Goal: Answer question/provide support: Share knowledge or assist other users

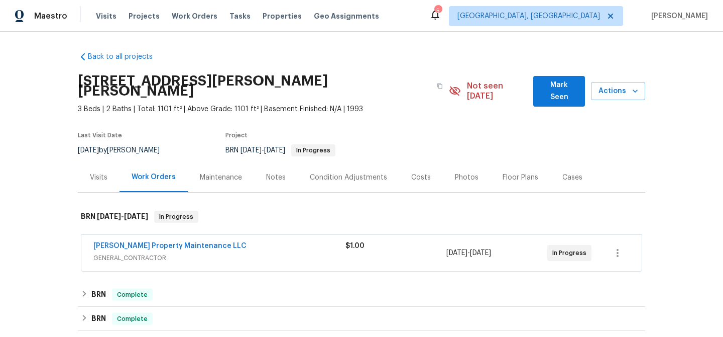
scroll to position [28, 0]
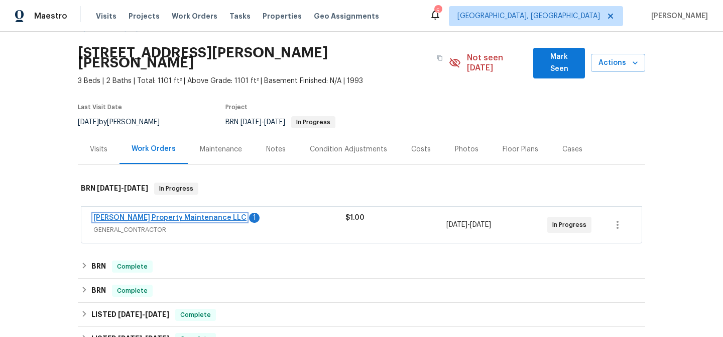
click at [136, 214] on link "[PERSON_NAME] Property Maintenance LLC" at bounding box center [169, 217] width 153 height 7
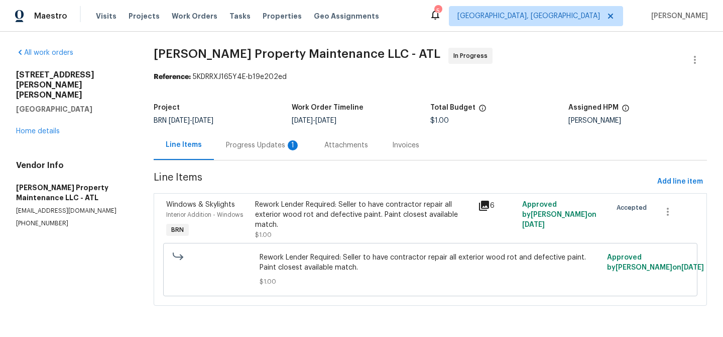
click at [240, 140] on div "Progress Updates 1" at bounding box center [263, 145] width 74 height 10
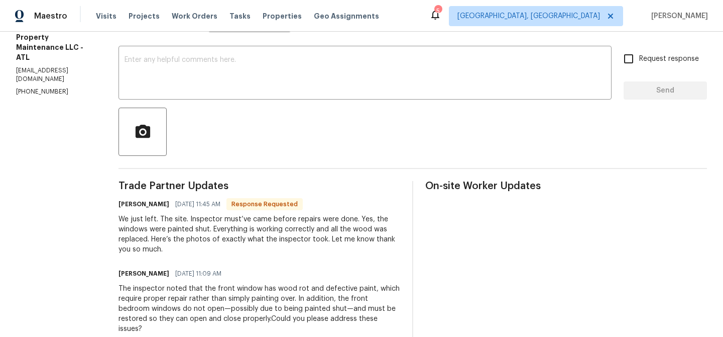
scroll to position [205, 0]
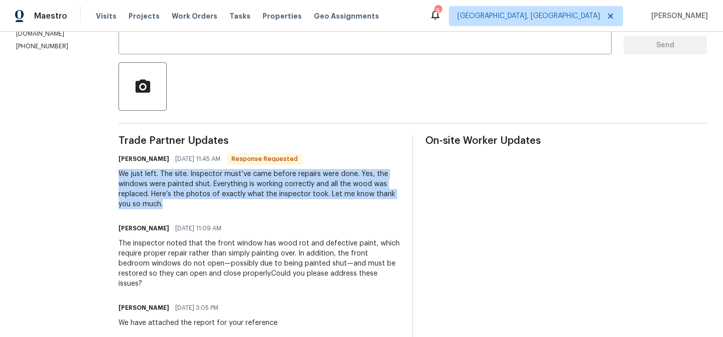
drag, startPoint x: 153, startPoint y: 177, endPoint x: 198, endPoint y: 199, distance: 50.6
click at [199, 199] on div "We just left. The site. Inspector must’ve came before repairs were done. Yes, t…" at bounding box center [260, 189] width 282 height 40
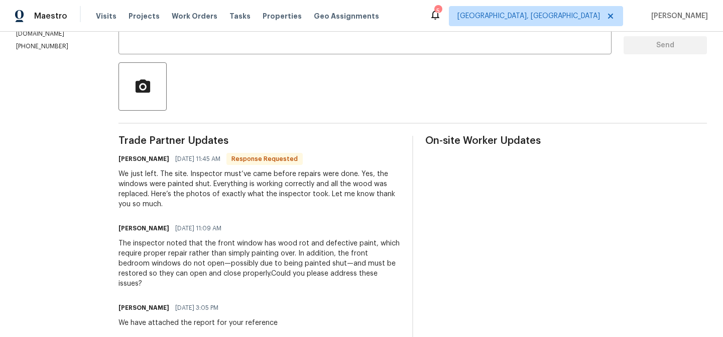
click at [164, 200] on div "We just left. The site. Inspector must’ve came before repairs were done. Yes, t…" at bounding box center [260, 189] width 282 height 40
drag, startPoint x: 155, startPoint y: 173, endPoint x: 182, endPoint y: 173, distance: 27.1
click at [180, 173] on div "We just left. The site. Inspector must’ve came before repairs were done. Yes, t…" at bounding box center [260, 189] width 282 height 40
click at [175, 192] on div "We just left. The site. Inspector must’ve came before repairs were done. Yes, t…" at bounding box center [260, 189] width 282 height 40
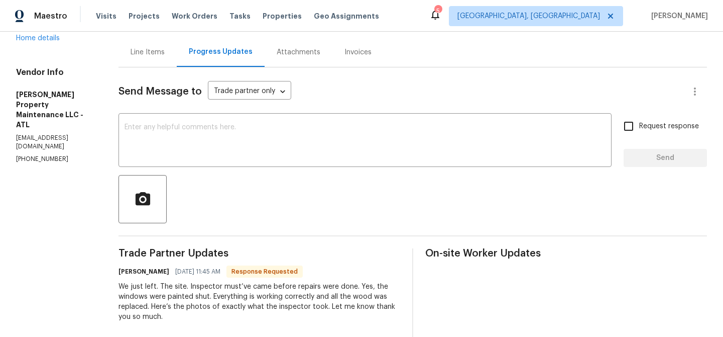
scroll to position [37, 0]
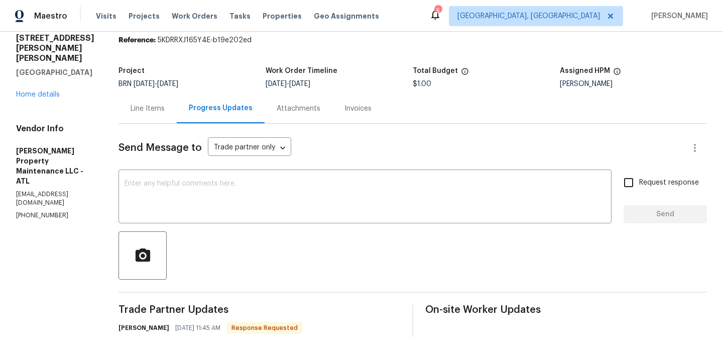
click at [147, 117] on div "Line Items" at bounding box center [148, 108] width 58 height 30
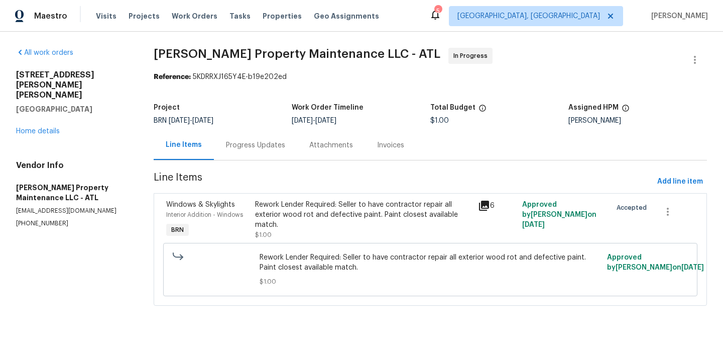
click at [313, 213] on div "Rework Lender Required: Seller to have contractor repair all exterior wood rot …" at bounding box center [363, 214] width 217 height 30
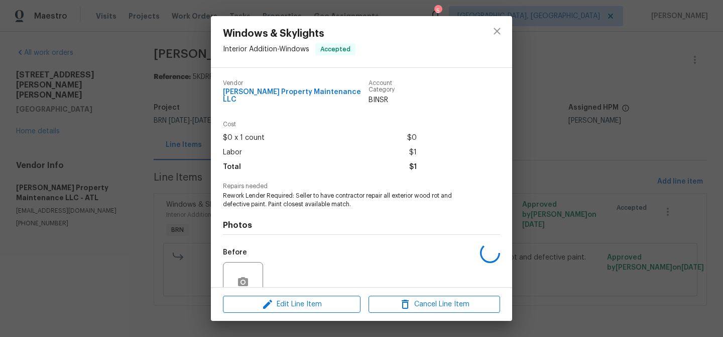
scroll to position [84, 0]
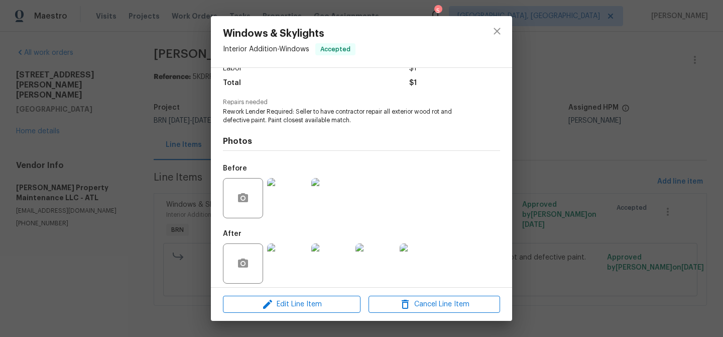
click at [288, 196] on img at bounding box center [287, 198] width 40 height 40
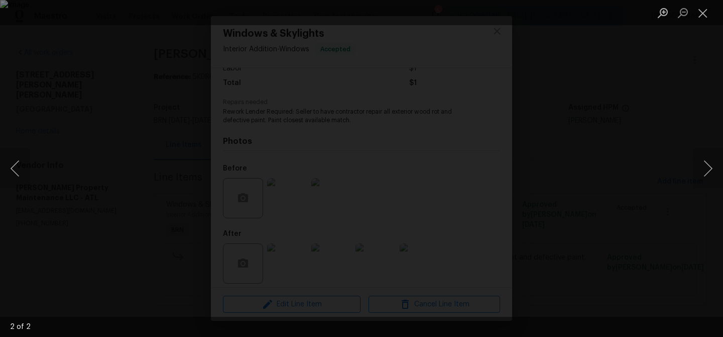
click at [73, 195] on div "Lightbox" at bounding box center [361, 168] width 723 height 337
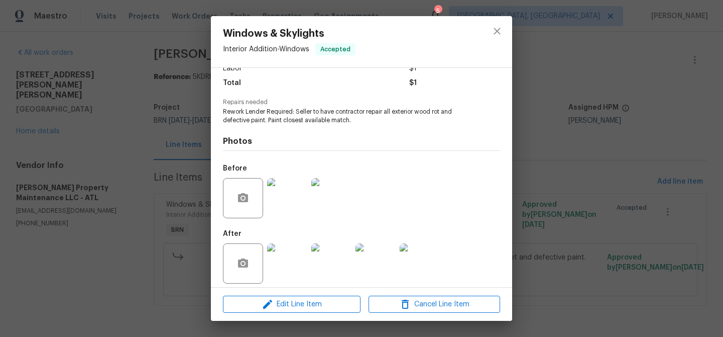
click at [285, 253] on img at bounding box center [287, 263] width 40 height 40
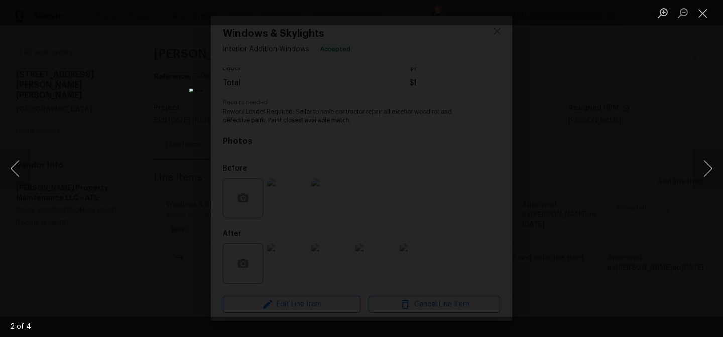
click at [128, 186] on div "Lightbox" at bounding box center [361, 168] width 723 height 337
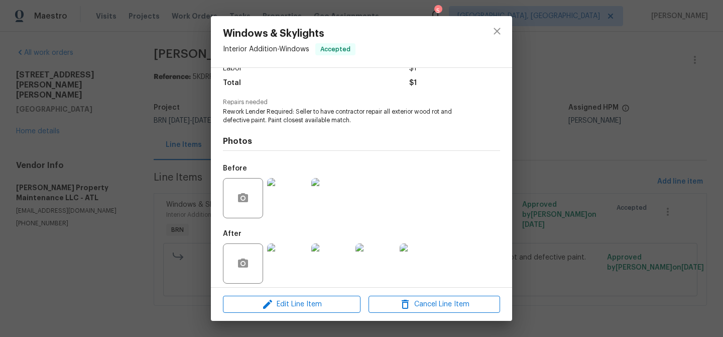
click at [105, 186] on div "Windows & Skylights Interior Addition - Windows Accepted Vendor Glen Property M…" at bounding box center [361, 168] width 723 height 337
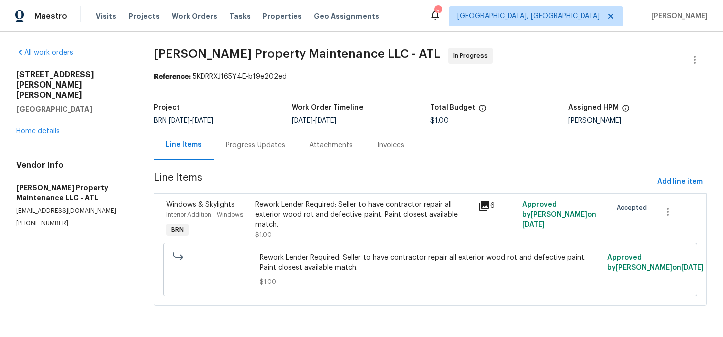
click at [312, 114] on div "Work Order Timeline" at bounding box center [361, 110] width 139 height 13
click at [280, 134] on div "Progress Updates" at bounding box center [255, 145] width 83 height 30
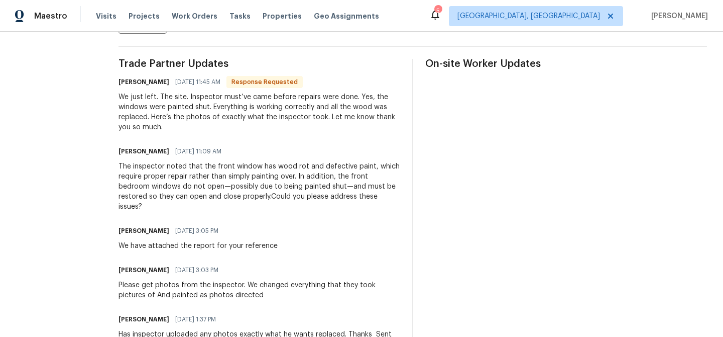
scroll to position [284, 0]
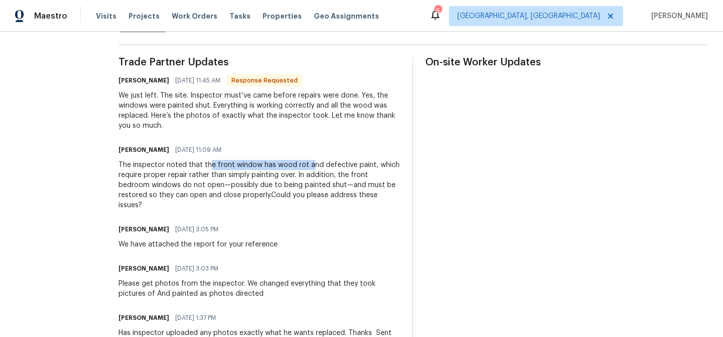
drag, startPoint x: 210, startPoint y: 163, endPoint x: 309, endPoint y: 163, distance: 99.5
click at [309, 163] on div "The inspector noted that the front window has wood rot and defective paint, whi…" at bounding box center [260, 185] width 282 height 50
click at [276, 170] on div "The inspector noted that the front window has wood rot and defective paint, whi…" at bounding box center [260, 185] width 282 height 50
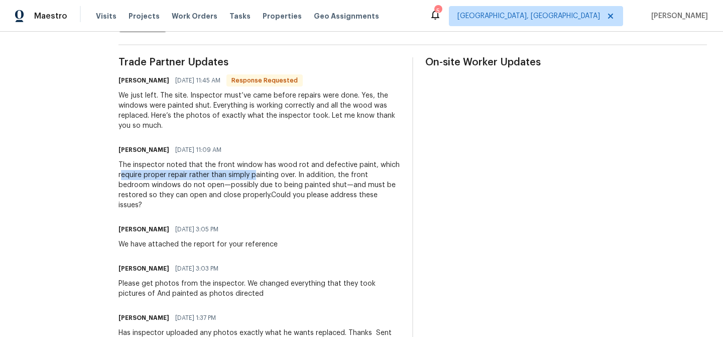
drag, startPoint x: 122, startPoint y: 177, endPoint x: 255, endPoint y: 178, distance: 133.1
click at [255, 178] on div "The inspector noted that the front window has wood rot and defective paint, whi…" at bounding box center [260, 185] width 282 height 50
click at [297, 173] on div "The inspector noted that the front window has wood rot and defective paint, whi…" at bounding box center [260, 185] width 282 height 50
drag, startPoint x: 120, startPoint y: 186, endPoint x: 207, endPoint y: 184, distance: 87.4
click at [207, 185] on div "All work orders 2845 Robinson Wood Dr Riverdale, GA 30296 Home details Vendor I…" at bounding box center [361, 96] width 723 height 697
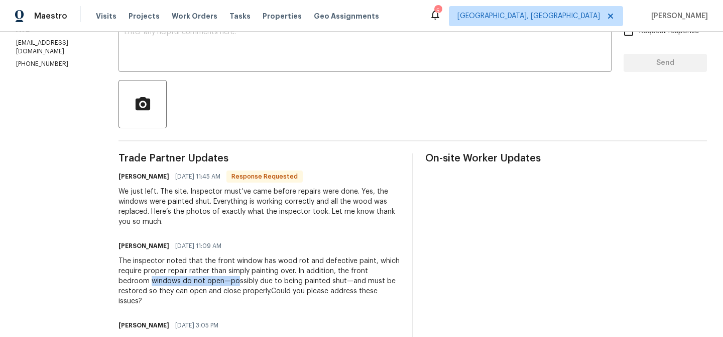
scroll to position [0, 0]
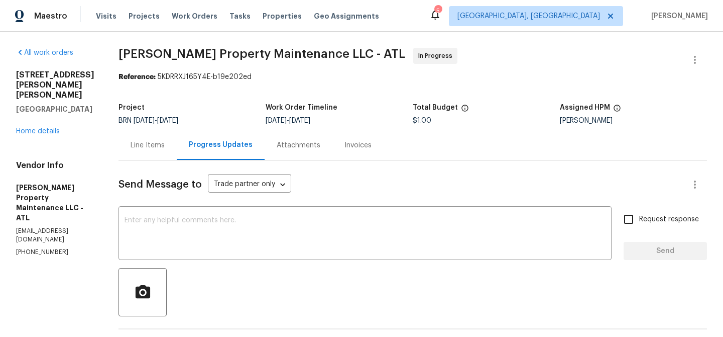
click at [149, 151] on div "Line Items" at bounding box center [148, 145] width 58 height 30
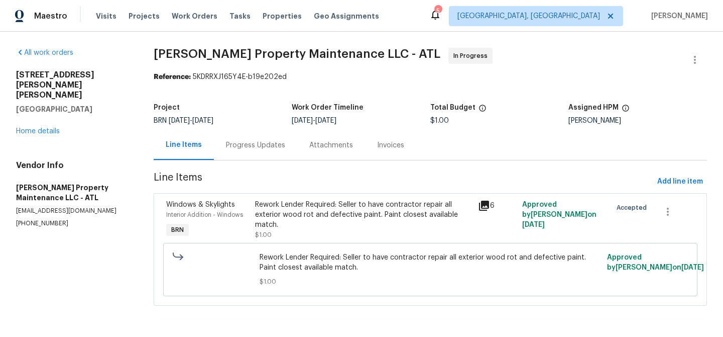
click at [270, 215] on div "Rework Lender Required: Seller to have contractor repair all exterior wood rot …" at bounding box center [363, 214] width 217 height 30
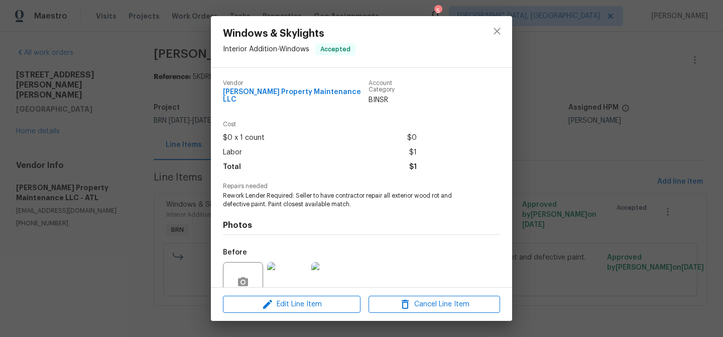
scroll to position [84, 0]
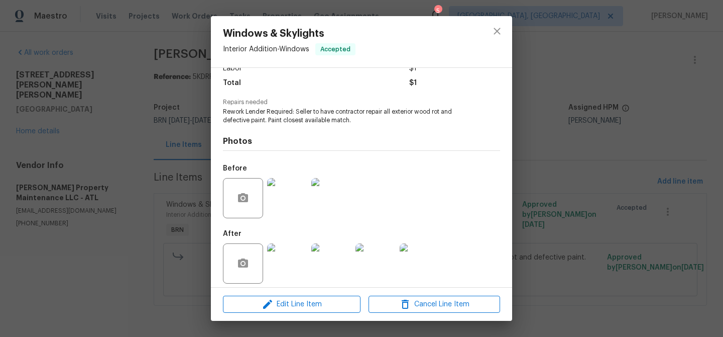
click at [287, 253] on img at bounding box center [287, 263] width 40 height 40
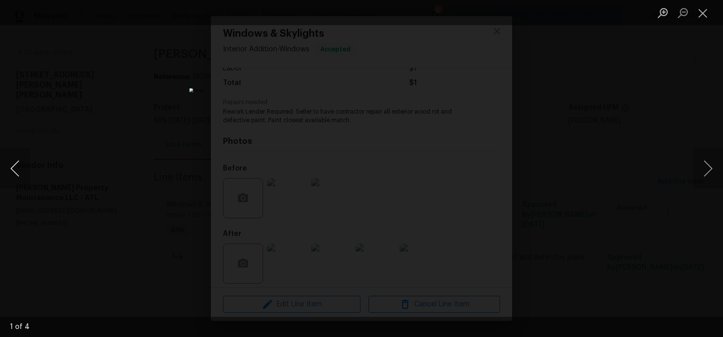
click at [13, 174] on button "Previous image" at bounding box center [15, 168] width 30 height 40
click at [107, 115] on div "Lightbox" at bounding box center [361, 168] width 723 height 337
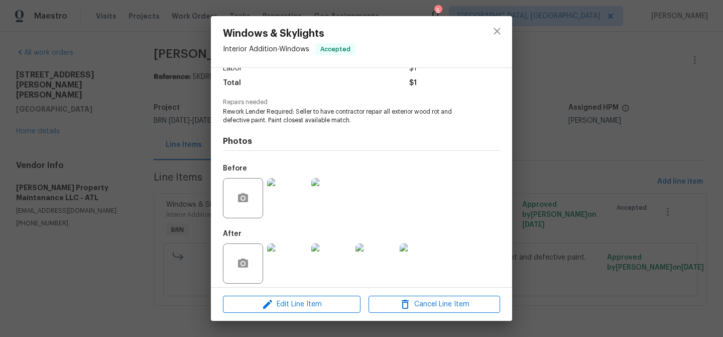
click at [145, 103] on div "Windows & Skylights Interior Addition - Windows Accepted Vendor Glen Property M…" at bounding box center [361, 168] width 723 height 337
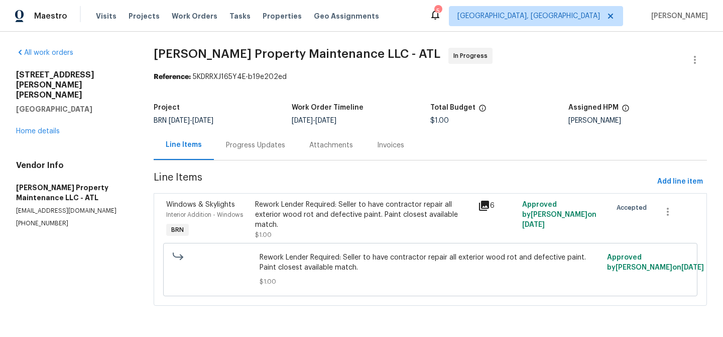
click at [249, 144] on div "Progress Updates" at bounding box center [255, 145] width 59 height 10
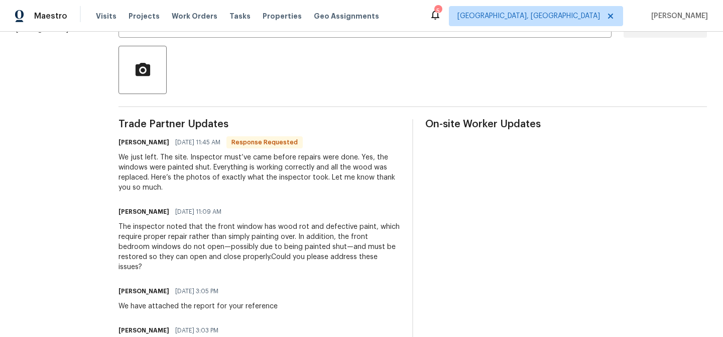
scroll to position [229, 0]
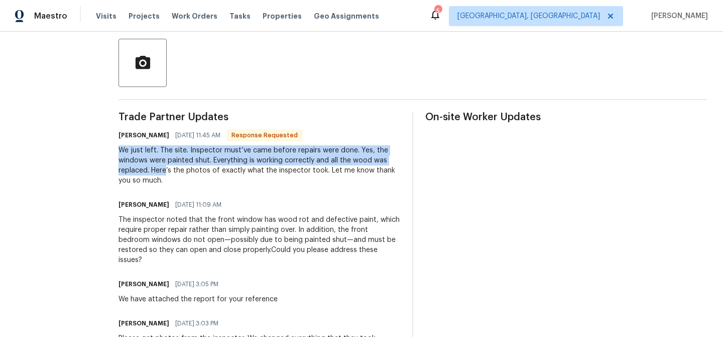
drag, startPoint x: 114, startPoint y: 151, endPoint x: 169, endPoint y: 173, distance: 59.5
click at [169, 173] on div "All work orders 2845 Robinson Wood Dr Riverdale, GA 30296 Home details Vendor I…" at bounding box center [361, 151] width 723 height 697
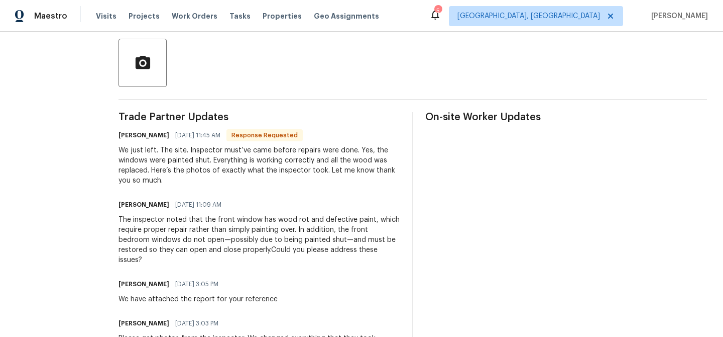
click at [169, 187] on div "Trade Partner Updates Daniel glen 08/14/2025 11:45 AM Response Requested We jus…" at bounding box center [260, 298] width 282 height 372
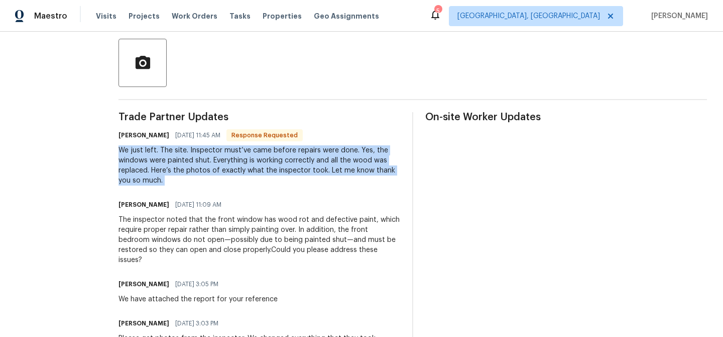
drag, startPoint x: 169, startPoint y: 187, endPoint x: 119, endPoint y: 153, distance: 60.8
click at [119, 153] on div "All work orders 2845 Robinson Wood Dr Riverdale, GA 30296 Home details Vendor I…" at bounding box center [361, 151] width 723 height 697
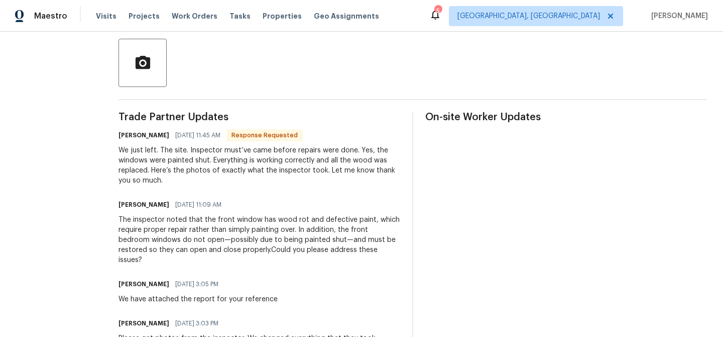
click at [228, 147] on div "We just left. The site. Inspector must’ve came before repairs were done. Yes, t…" at bounding box center [260, 165] width 282 height 40
drag, startPoint x: 212, startPoint y: 157, endPoint x: 272, endPoint y: 157, distance: 60.3
click at [273, 157] on div "We just left. The site. Inspector must’ve came before repairs were done. Yes, t…" at bounding box center [260, 165] width 282 height 40
click at [238, 157] on div "We just left. The site. Inspector must’ve came before repairs were done. Yes, t…" at bounding box center [260, 165] width 282 height 40
drag, startPoint x: 111, startPoint y: 161, endPoint x: 242, endPoint y: 159, distance: 131.1
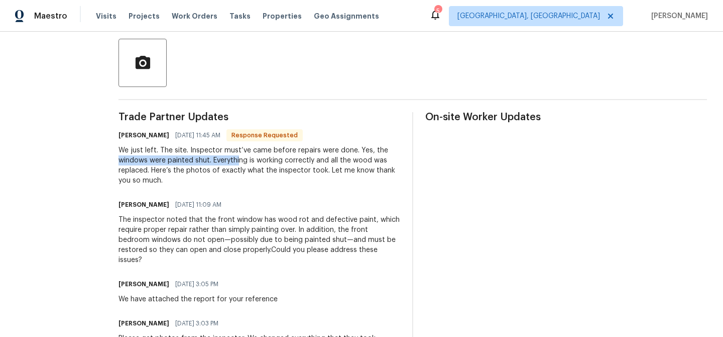
click at [242, 160] on div "All work orders 2845 Robinson Wood Dr Riverdale, GA 30296 Home details Vendor I…" at bounding box center [361, 151] width 723 height 697
click at [212, 163] on div "We just left. The site. Inspector must’ve came before repairs were done. Yes, t…" at bounding box center [260, 165] width 282 height 40
drag, startPoint x: 119, startPoint y: 174, endPoint x: 174, endPoint y: 172, distance: 55.8
click at [161, 172] on div "All work orders 2845 Robinson Wood Dr Riverdale, GA 30296 Home details Vendor I…" at bounding box center [361, 151] width 723 height 697
click at [174, 172] on div "We just left. The site. Inspector must’ve came before repairs were done. Yes, t…" at bounding box center [260, 165] width 282 height 40
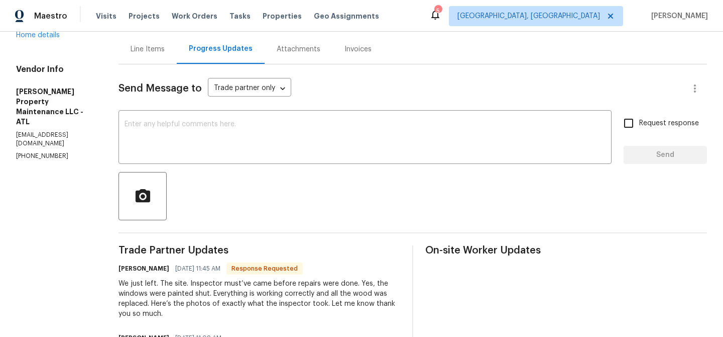
scroll to position [0, 0]
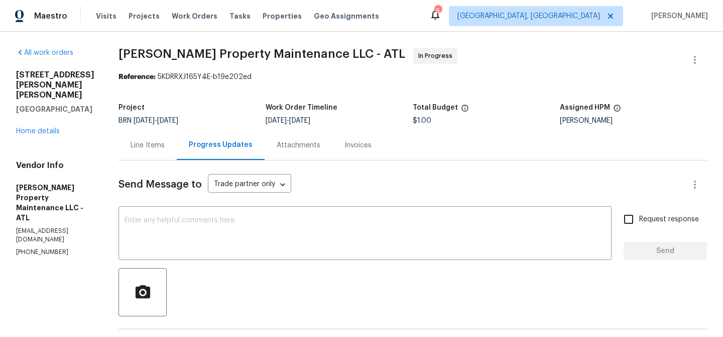
click at [150, 148] on div "Line Items" at bounding box center [148, 145] width 34 height 10
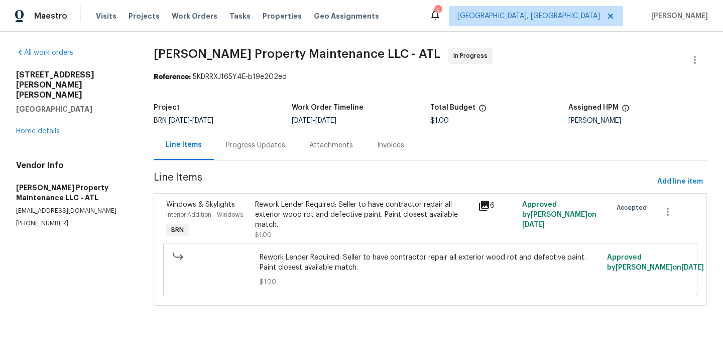
click at [227, 151] on div "Progress Updates" at bounding box center [255, 145] width 83 height 30
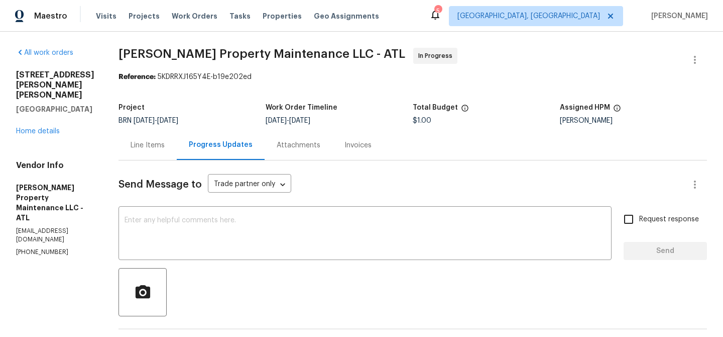
click at [132, 137] on div "Line Items" at bounding box center [148, 145] width 58 height 30
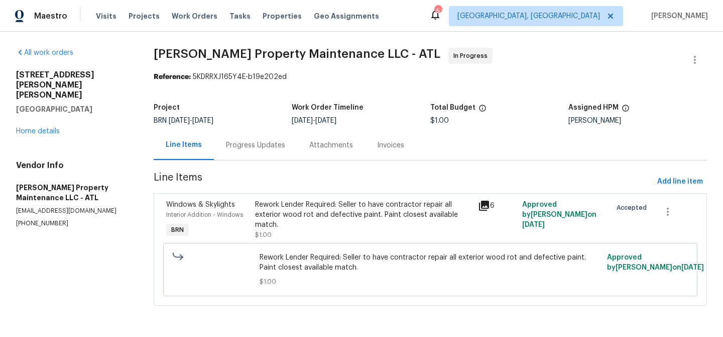
click at [261, 152] on div "Progress Updates" at bounding box center [255, 145] width 83 height 30
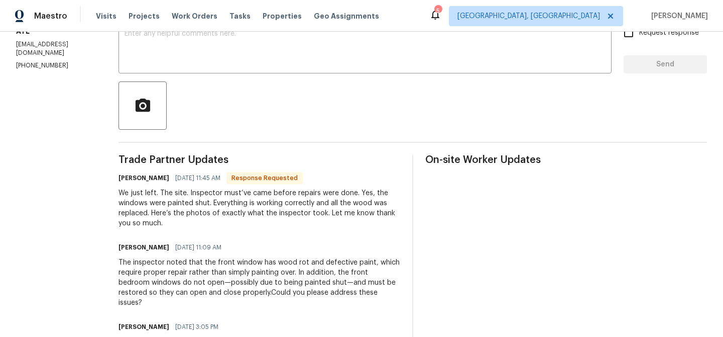
scroll to position [188, 0]
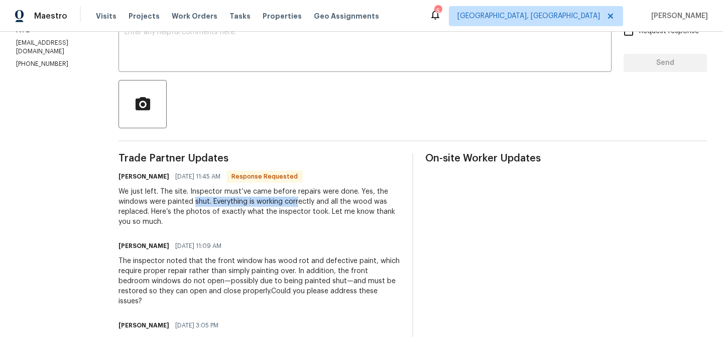
drag, startPoint x: 197, startPoint y: 199, endPoint x: 299, endPoint y: 198, distance: 101.5
click at [299, 199] on div "We just left. The site. Inspector must’ve came before repairs were done. Yes, t…" at bounding box center [260, 206] width 282 height 40
click at [299, 198] on div "We just left. The site. Inspector must’ve came before repairs were done. Yes, t…" at bounding box center [260, 206] width 282 height 40
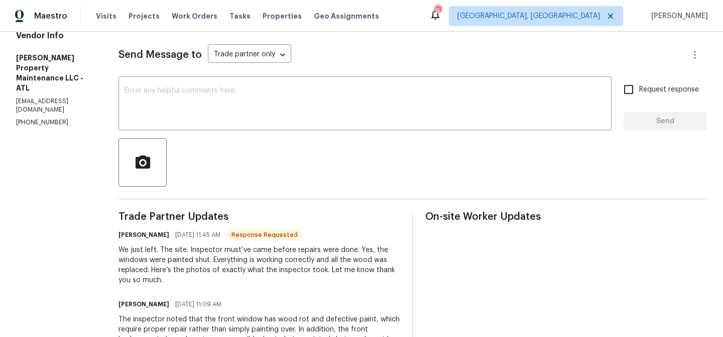
scroll to position [63, 0]
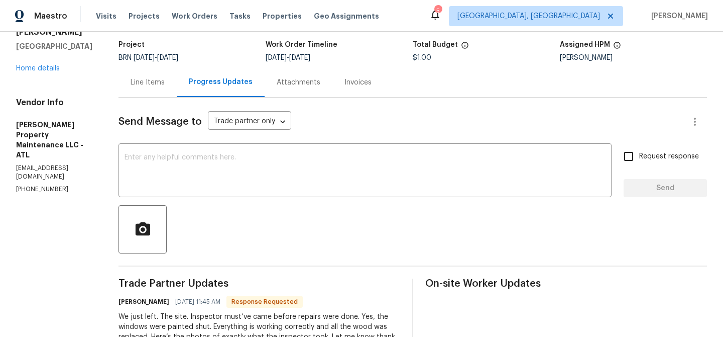
click at [147, 80] on div "Line Items" at bounding box center [148, 82] width 34 height 10
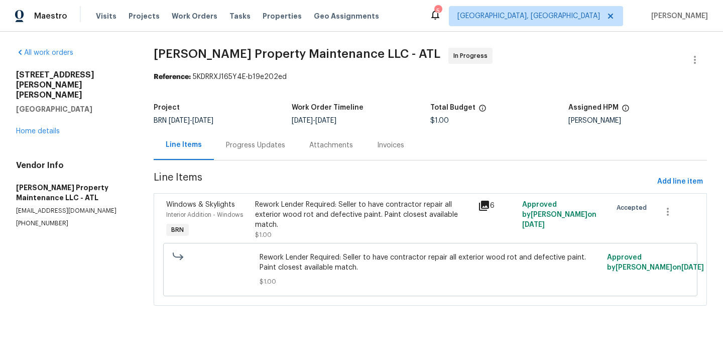
click at [267, 235] on span "$1.00" at bounding box center [263, 235] width 17 height 6
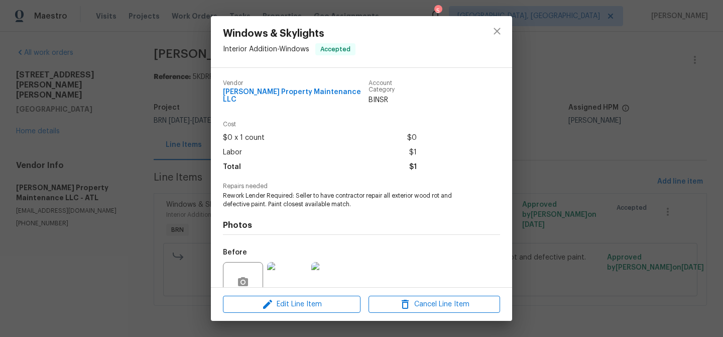
scroll to position [84, 0]
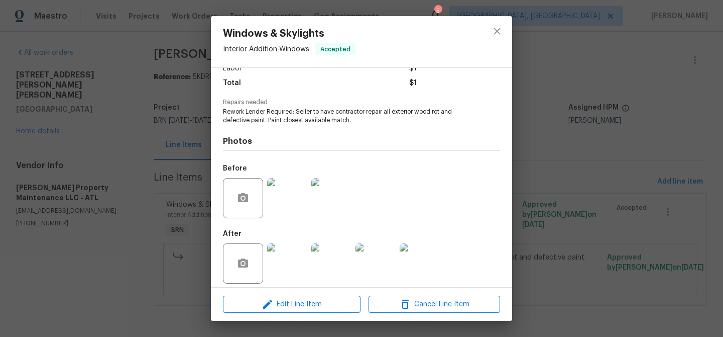
click at [267, 237] on div at bounding box center [287, 263] width 44 height 52
click at [280, 264] on img at bounding box center [287, 263] width 40 height 40
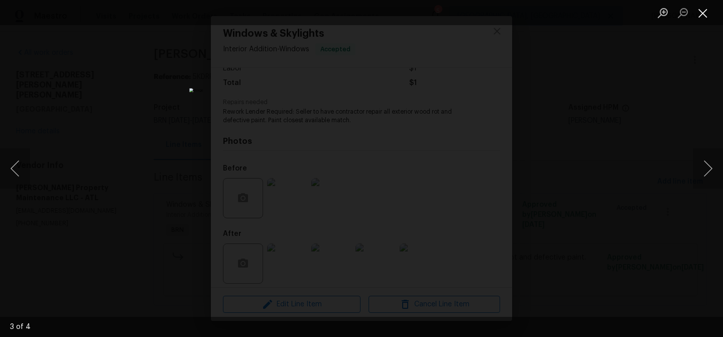
click at [702, 9] on button "Close lightbox" at bounding box center [703, 13] width 20 height 18
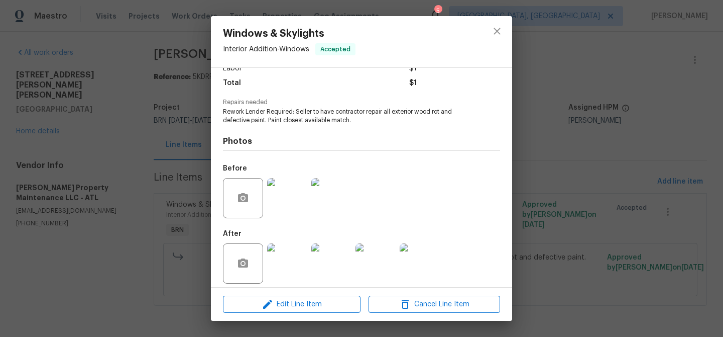
click at [293, 259] on img at bounding box center [287, 263] width 40 height 40
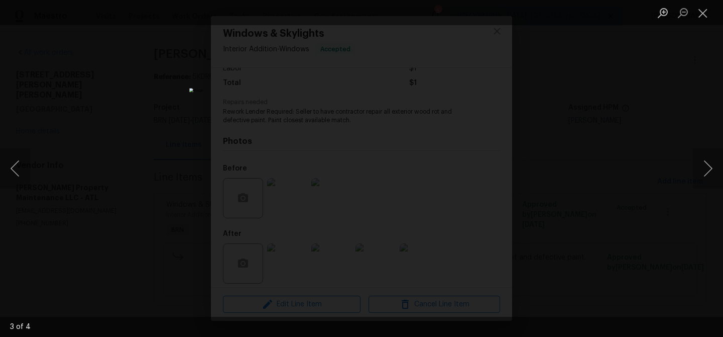
click at [271, 248] on img "Lightbox" at bounding box center [361, 168] width 345 height 160
click at [708, 6] on button "Close lightbox" at bounding box center [703, 13] width 20 height 18
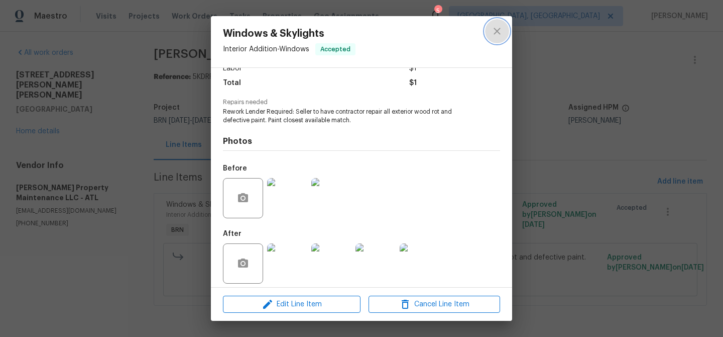
click at [494, 35] on icon "close" at bounding box center [497, 31] width 12 height 12
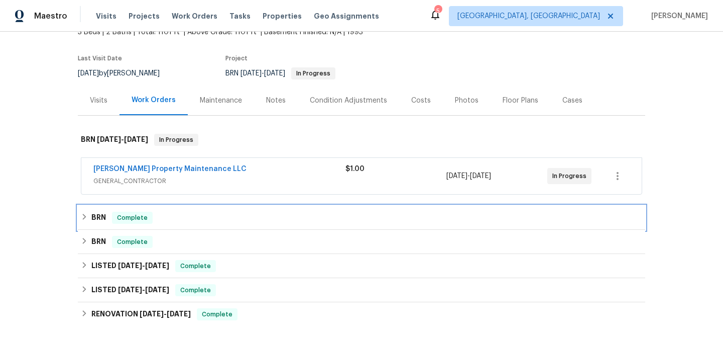
click at [148, 213] on span "Complete" at bounding box center [132, 218] width 39 height 10
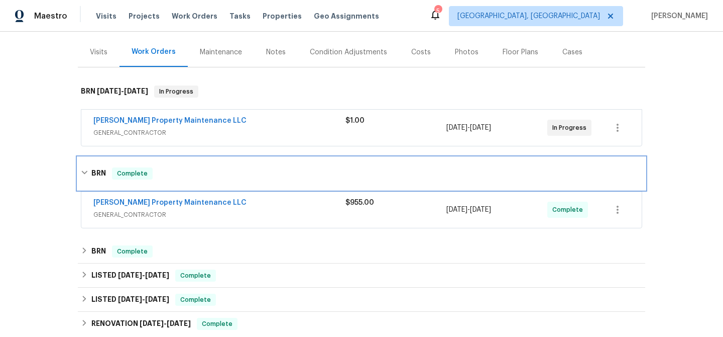
scroll to position [129, 0]
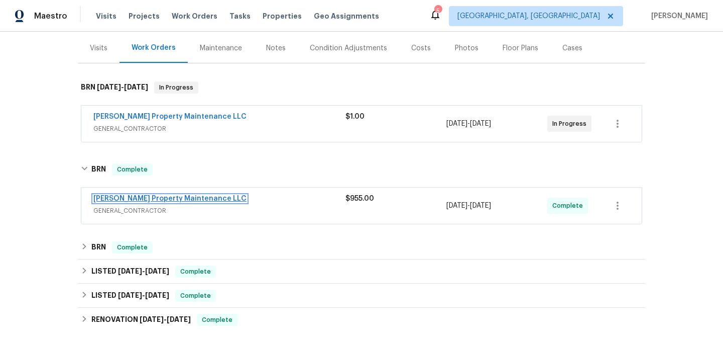
click at [142, 195] on link "Glen Property Maintenance LLC" at bounding box center [169, 198] width 153 height 7
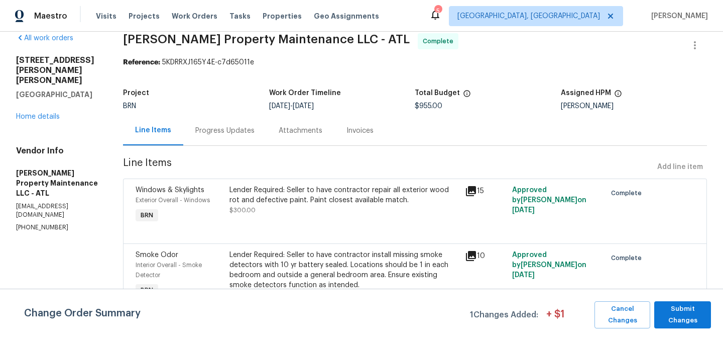
scroll to position [20, 0]
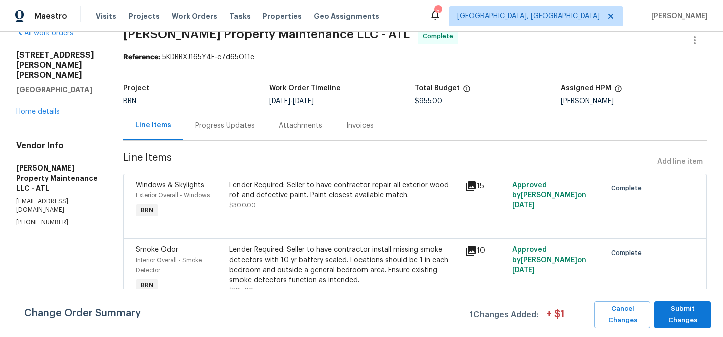
click at [283, 201] on div "Lender Required: Seller to have contractor repair all exterior wood rot and def…" at bounding box center [345, 195] width 230 height 30
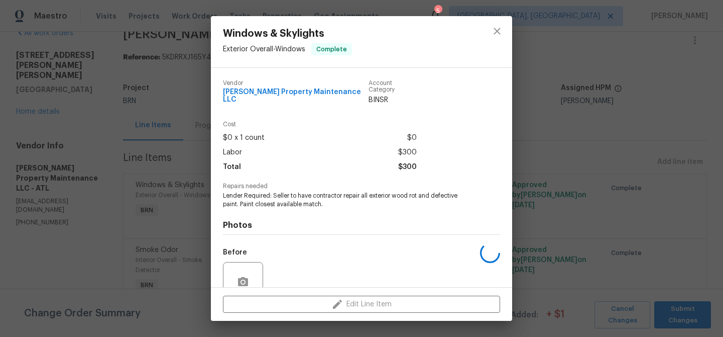
scroll to position [84, 0]
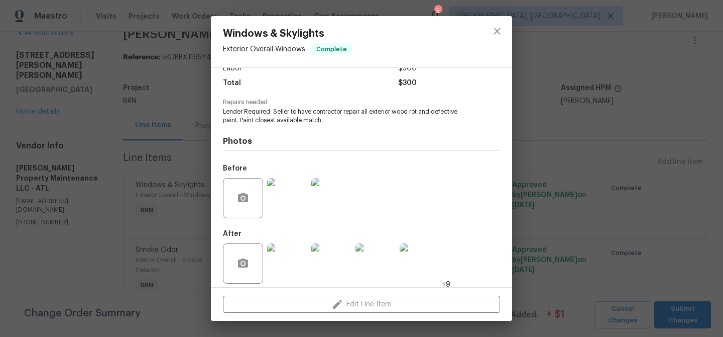
click at [294, 188] on img at bounding box center [287, 198] width 40 height 40
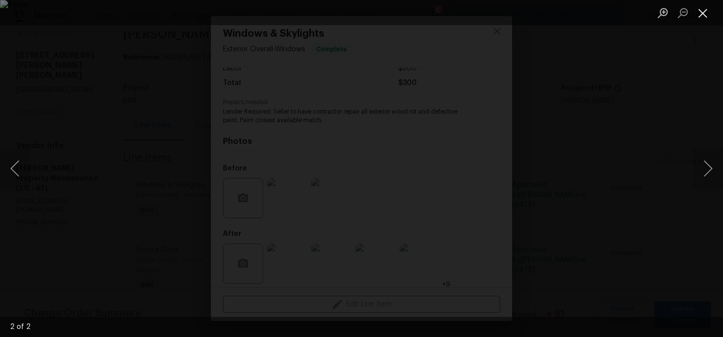
click at [703, 15] on button "Close lightbox" at bounding box center [703, 13] width 20 height 18
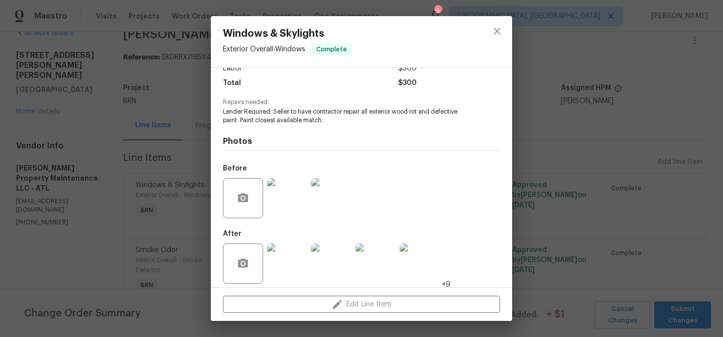
click at [288, 259] on img at bounding box center [287, 263] width 40 height 40
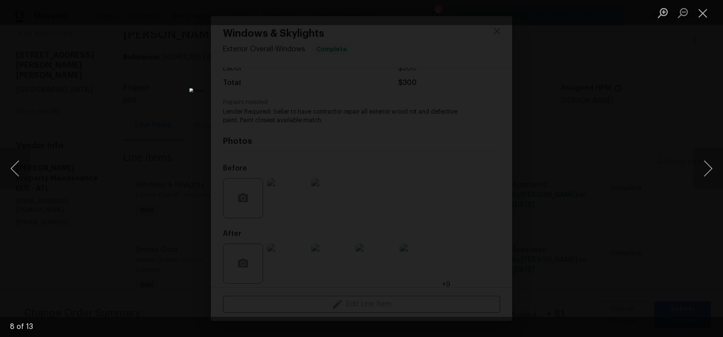
click at [57, 105] on div "Lightbox" at bounding box center [361, 168] width 723 height 337
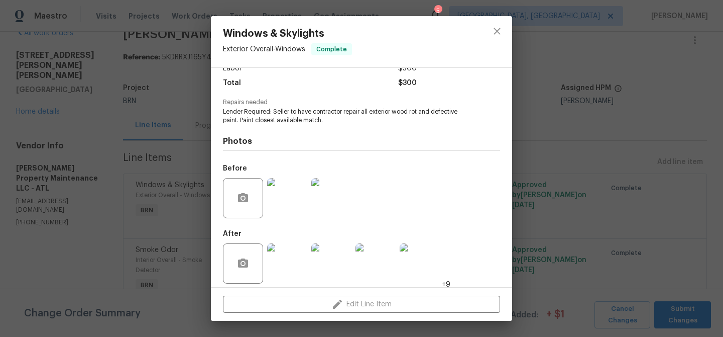
click at [74, 101] on div "Windows & Skylights Exterior Overall - Windows Complete Vendor Glen Property Ma…" at bounding box center [361, 168] width 723 height 337
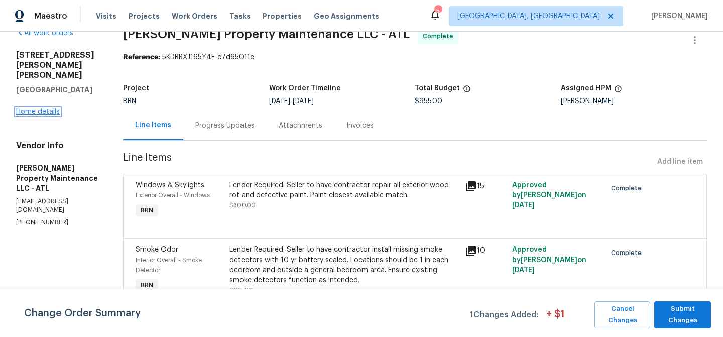
click at [56, 108] on link "Home details" at bounding box center [38, 111] width 44 height 7
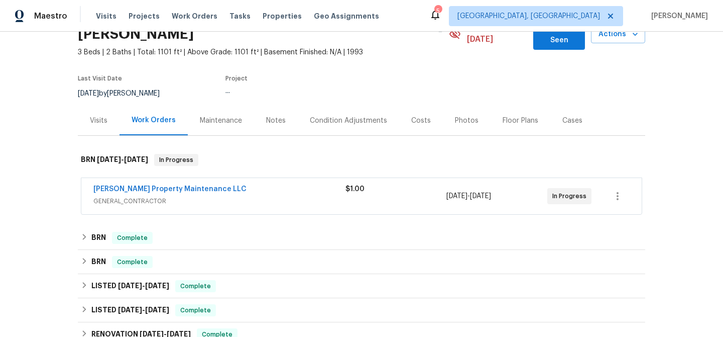
scroll to position [110, 0]
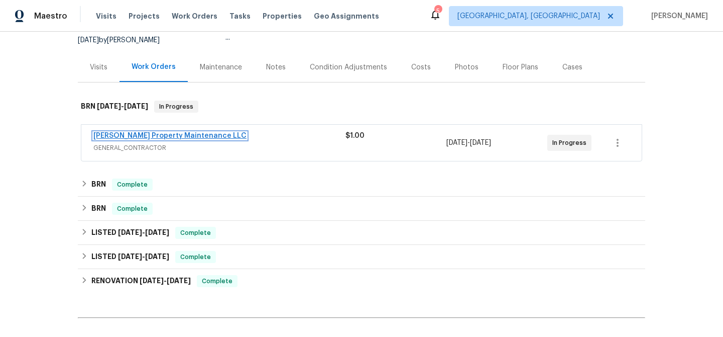
click at [126, 132] on link "[PERSON_NAME] Property Maintenance LLC" at bounding box center [169, 135] width 153 height 7
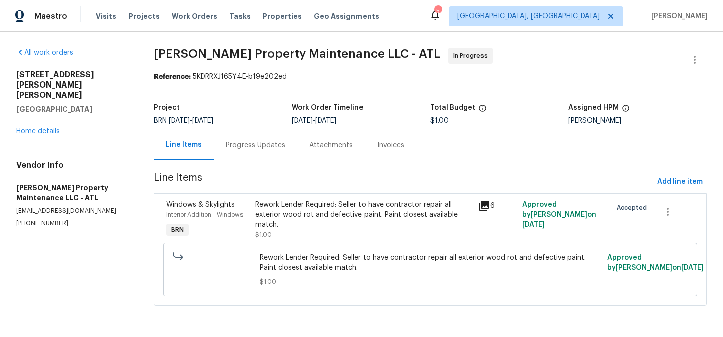
click at [281, 188] on span "Line Items" at bounding box center [404, 181] width 500 height 19
click at [281, 221] on div "Rework Lender Required: Seller to have contractor repair all exterior wood rot …" at bounding box center [363, 214] width 217 height 30
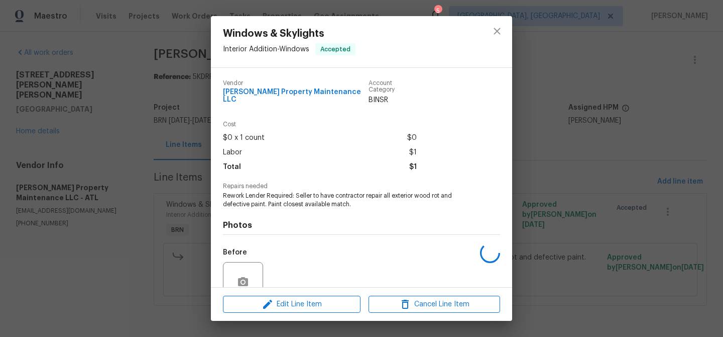
scroll to position [84, 0]
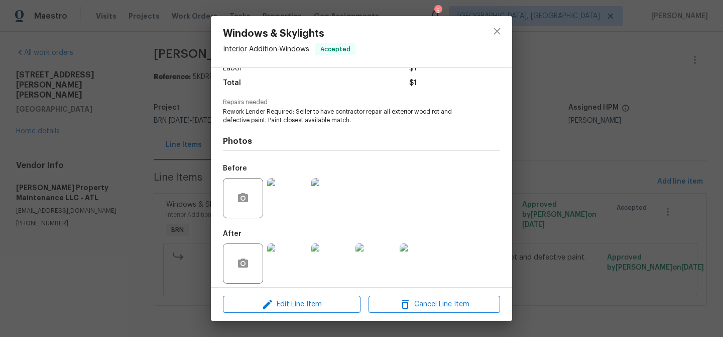
click at [299, 257] on img at bounding box center [287, 263] width 40 height 40
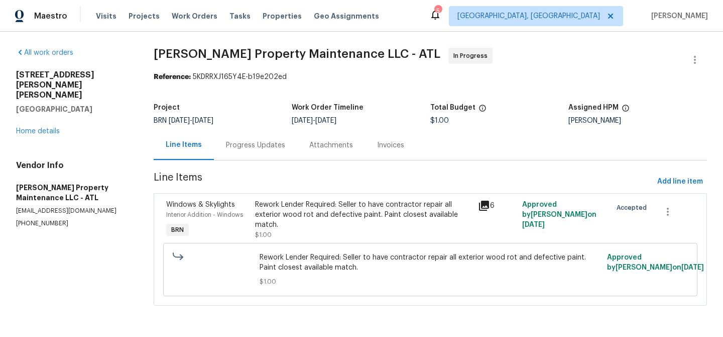
click at [225, 161] on section "[PERSON_NAME] Property Maintenance LLC - ATL In Progress Reference: 5KDRRXJ165Y…" at bounding box center [431, 183] width 554 height 270
click at [225, 160] on section "[PERSON_NAME] Property Maintenance LLC - ATL In Progress Reference: 5KDRRXJ165Y…" at bounding box center [431, 183] width 554 height 270
click at [232, 155] on div "Progress Updates" at bounding box center [255, 145] width 83 height 30
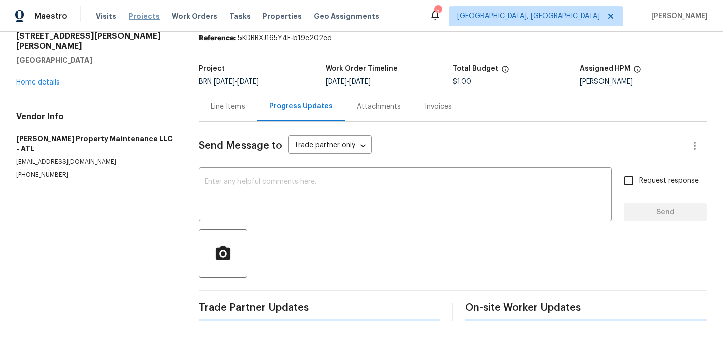
scroll to position [47, 0]
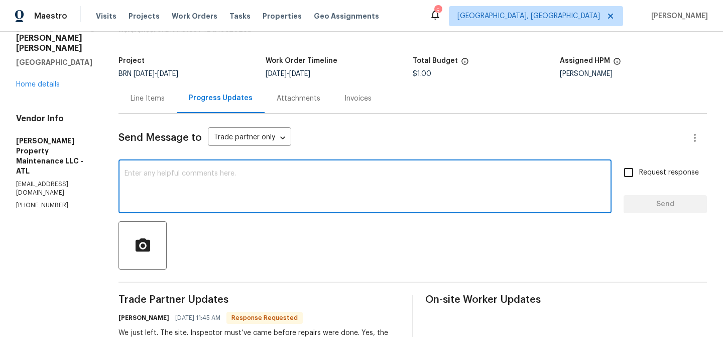
click at [177, 204] on textarea at bounding box center [365, 187] width 481 height 35
type textarea "W"
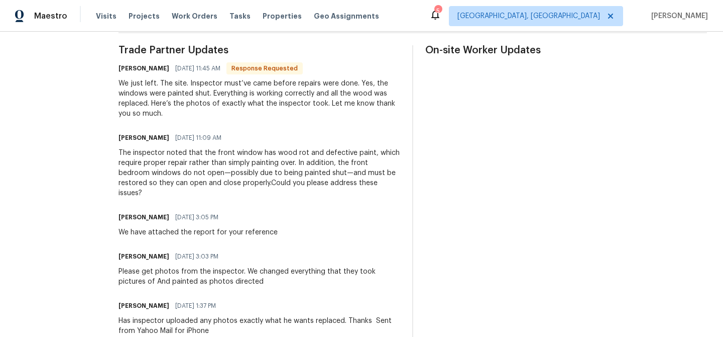
scroll to position [296, 0]
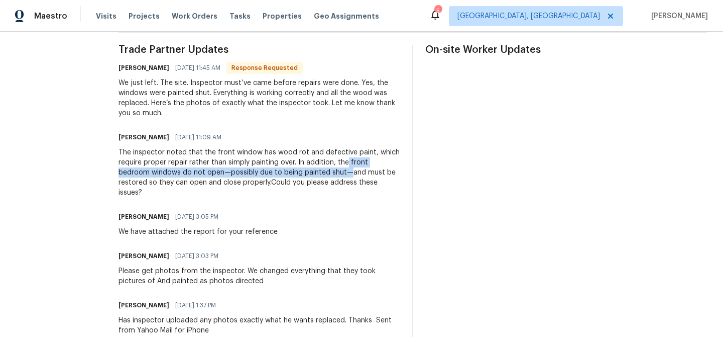
drag, startPoint x: 349, startPoint y: 162, endPoint x: 315, endPoint y: 170, distance: 34.6
click at [315, 170] on div "The inspector noted that the front window has wood rot and defective paint, whi…" at bounding box center [260, 172] width 282 height 50
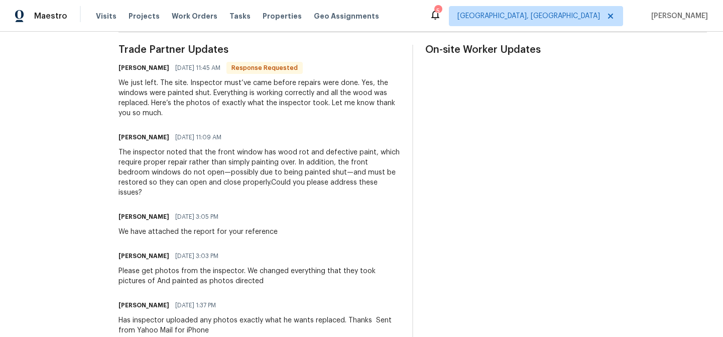
click at [328, 168] on div "The inspector noted that the front window has wood rot and defective paint, whi…" at bounding box center [260, 172] width 282 height 50
drag, startPoint x: 351, startPoint y: 162, endPoint x: 150, endPoint y: 172, distance: 200.7
click at [150, 172] on div "The inspector noted that the front window has wood rot and defective paint, whi…" at bounding box center [260, 172] width 282 height 50
copy div "front bedroom windows"
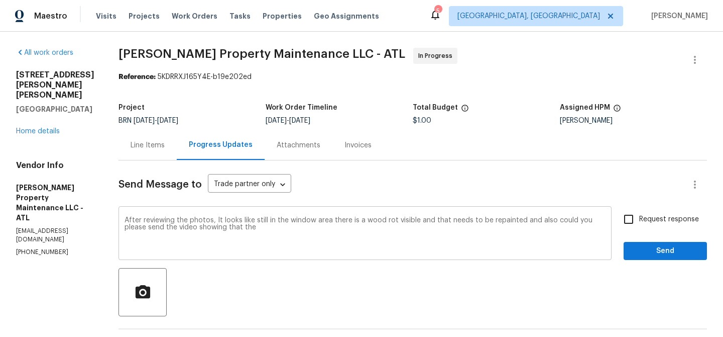
click at [263, 220] on textarea "After reviewing the photos, It looks like still in the window area there is a w…" at bounding box center [365, 234] width 481 height 35
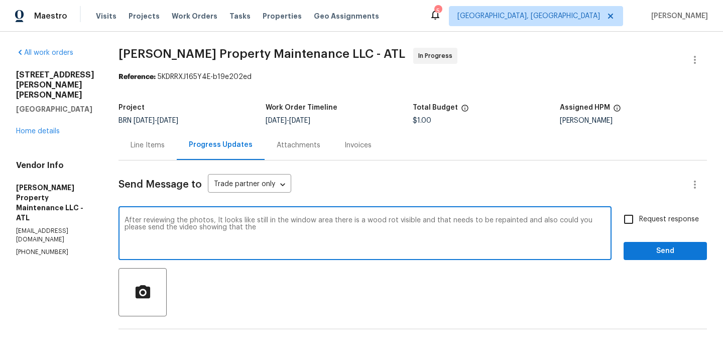
click at [263, 225] on textarea "After reviewing the photos, It looks like still in the window area there is a w…" at bounding box center [365, 234] width 481 height 35
paste textarea "front bedroom windows"
type textarea "After reviewing the photos, It looks like still in the window area there is a w…"
click at [216, 222] on textarea "After reviewing the photos, It looks like still in the window area there is a w…" at bounding box center [365, 234] width 481 height 35
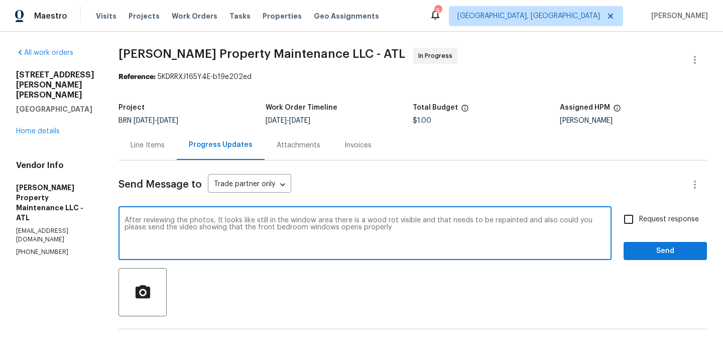
click at [216, 222] on textarea "After reviewing the photos, It looks like still in the window area there is a w…" at bounding box center [365, 234] width 481 height 35
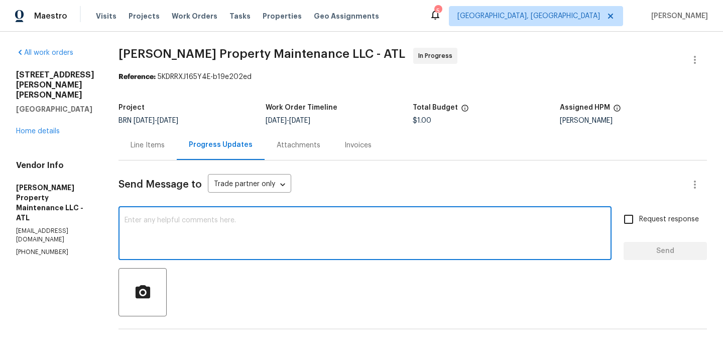
paste textarea "After reviewing the photos, it appears there is still visible wood rot in the w…"
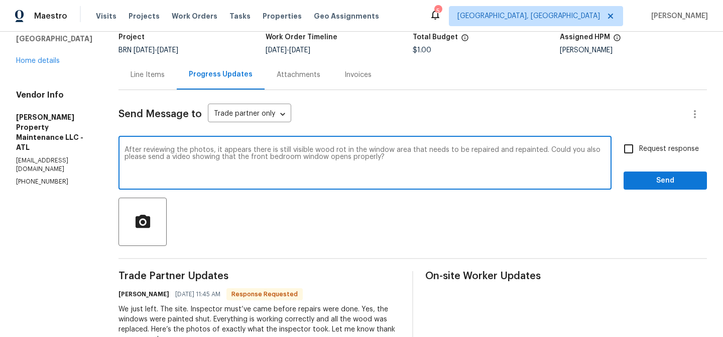
scroll to position [73, 0]
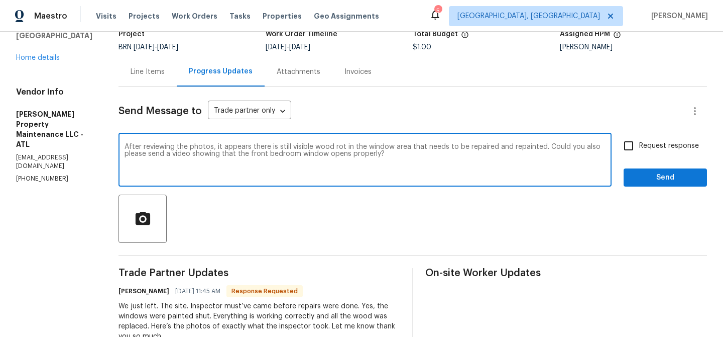
click at [376, 154] on textarea "After reviewing the photos, it appears there is still visible wood rot in the w…" at bounding box center [365, 160] width 481 height 35
paste textarea "ananthi.mahendran@opendoor.com"
type textarea "After reviewing the photos, it appears there is still visible wood rot in the w…"
click at [637, 151] on input "Request response" at bounding box center [628, 145] width 21 height 21
checkbox input "true"
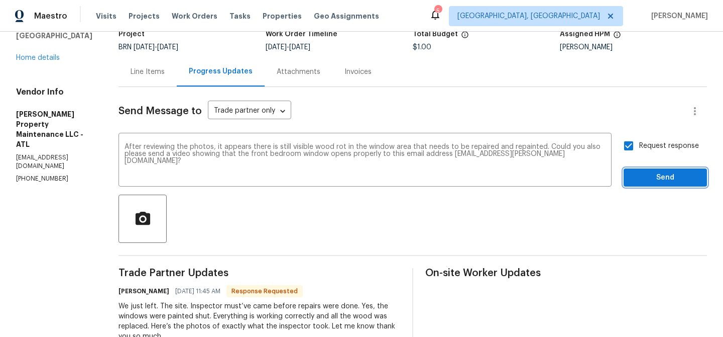
click at [640, 179] on span "Send" at bounding box center [665, 177] width 67 height 13
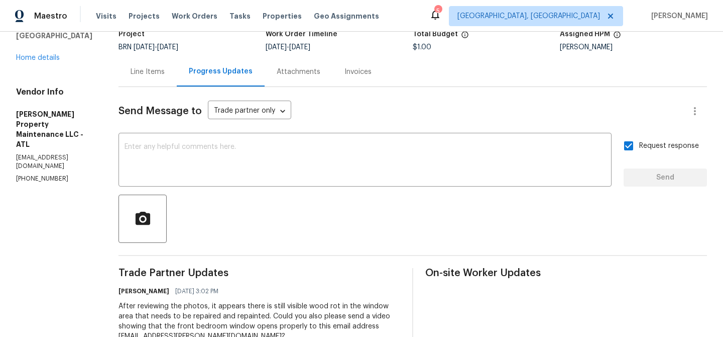
scroll to position [131, 0]
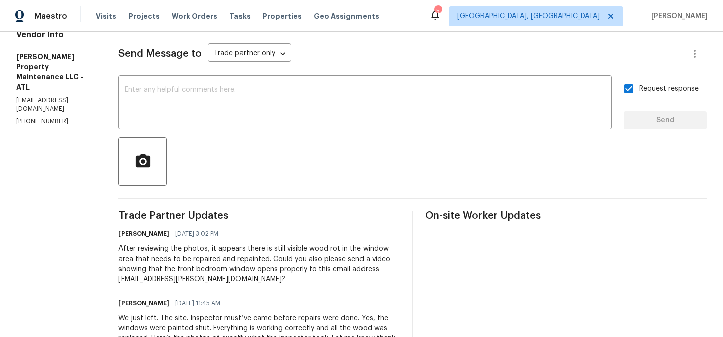
click at [31, 87] on section "All work orders 2845 Robinson Wood Dr Riverdale, GA 30296 Home details Vendor I…" at bounding box center [55, 284] width 78 height 735
click at [147, 78] on div "x ​" at bounding box center [365, 103] width 493 height 51
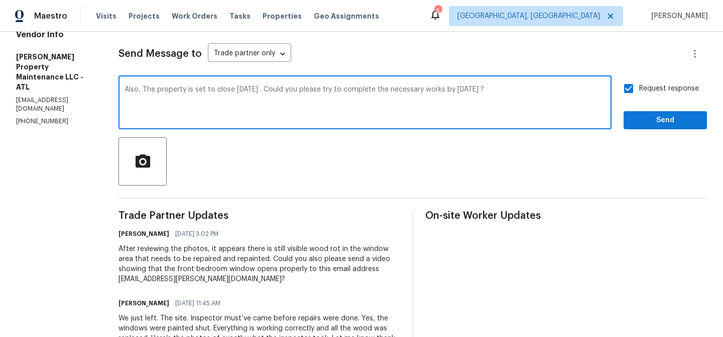
type textarea "Also, The property is set to close Tomorrow 08/15 . Could you please try to com…"
click at [640, 122] on span "Send" at bounding box center [665, 120] width 67 height 13
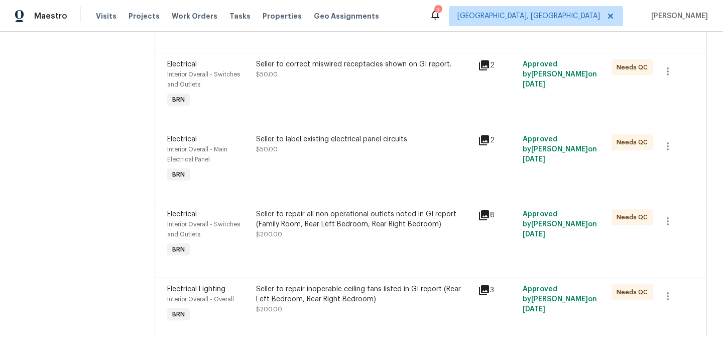
scroll to position [186, 0]
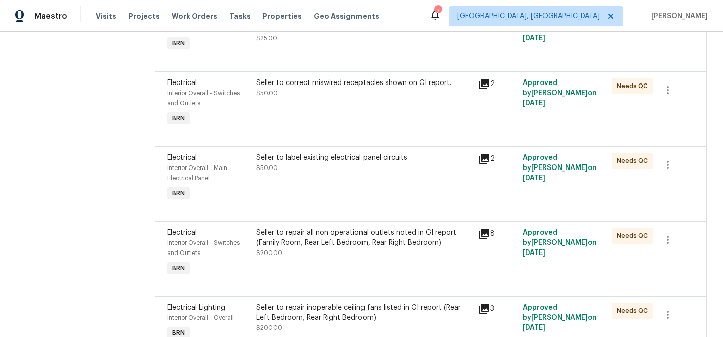
click at [321, 133] on div at bounding box center [431, 134] width 528 height 12
click at [319, 106] on div "Seller to correct miswired receptacles shown on GI report. $50.00" at bounding box center [364, 103] width 223 height 56
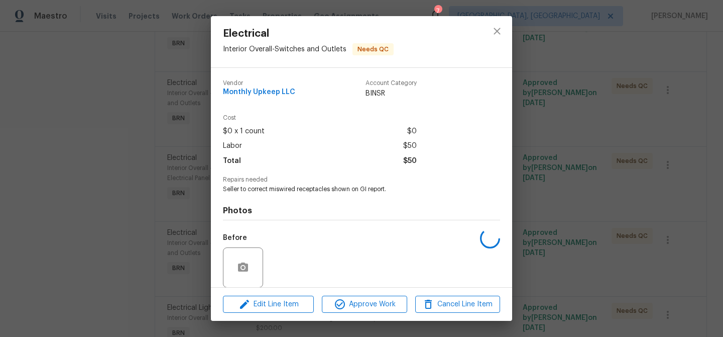
scroll to position [75, 0]
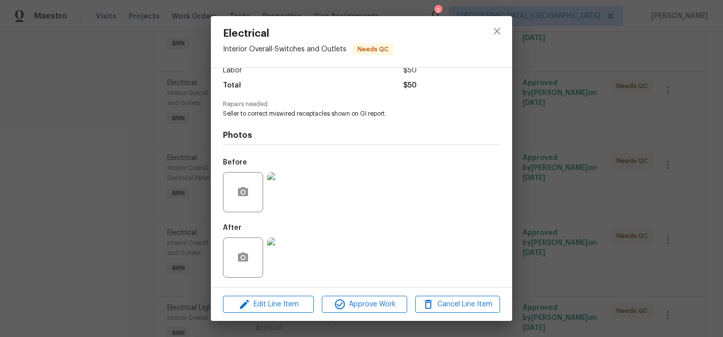
click at [284, 189] on img at bounding box center [287, 192] width 40 height 40
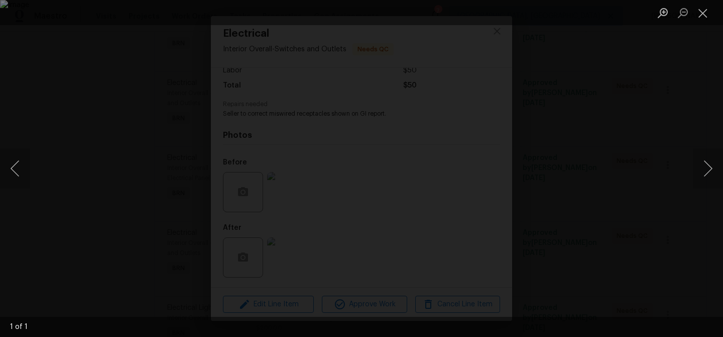
click at [70, 140] on div "Lightbox" at bounding box center [361, 168] width 723 height 337
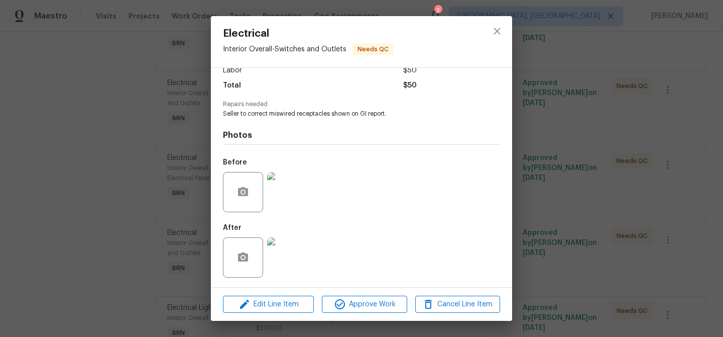
click at [286, 250] on img at bounding box center [287, 257] width 40 height 40
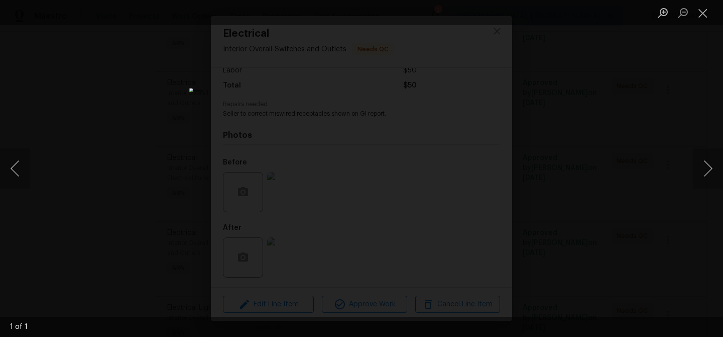
click at [139, 190] on div "Lightbox" at bounding box center [361, 168] width 723 height 337
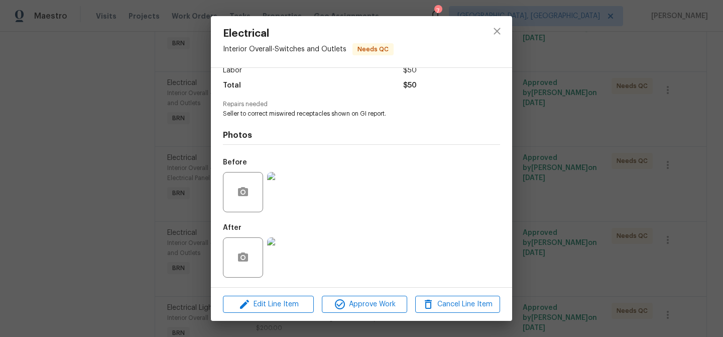
click at [270, 199] on img at bounding box center [287, 192] width 40 height 40
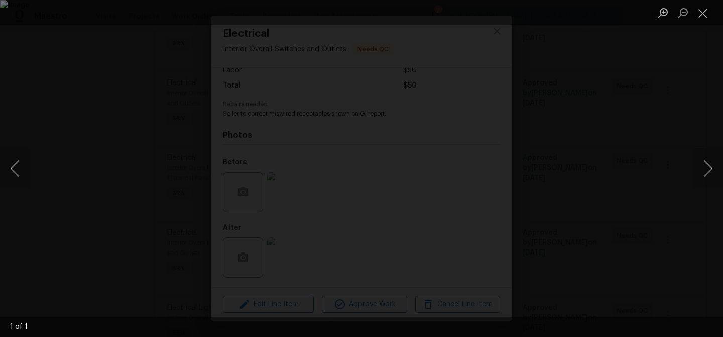
click at [96, 250] on div "Lightbox" at bounding box center [361, 168] width 723 height 337
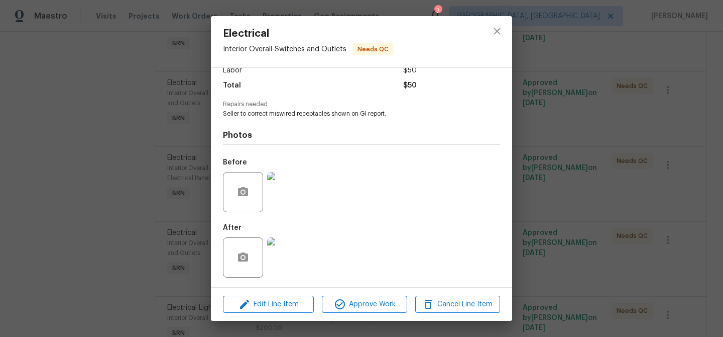
click at [300, 256] on img at bounding box center [287, 257] width 40 height 40
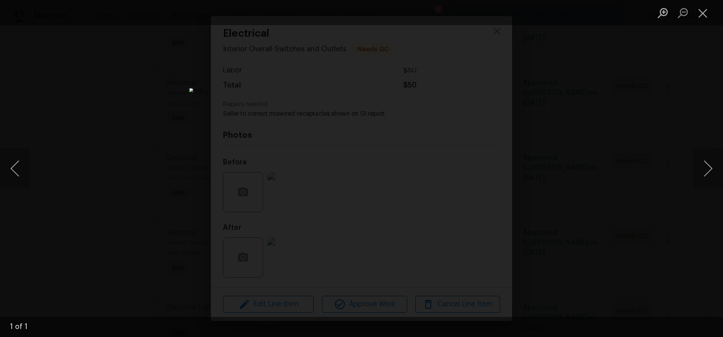
click at [147, 184] on div "Lightbox" at bounding box center [361, 168] width 723 height 337
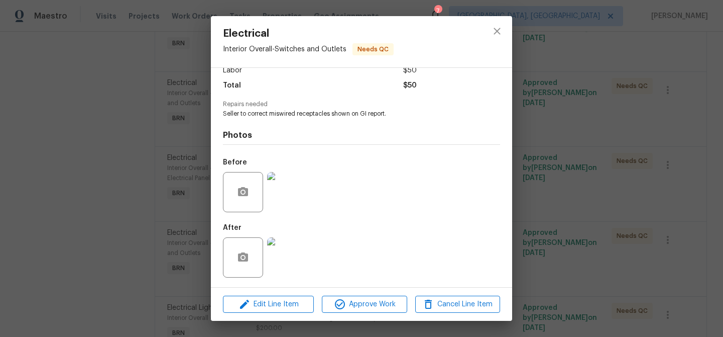
click at [283, 196] on img at bounding box center [287, 192] width 40 height 40
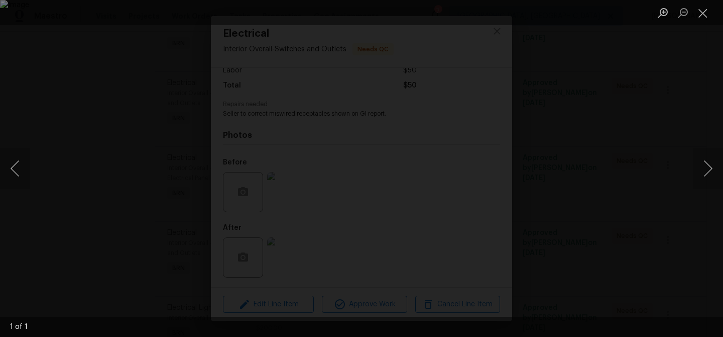
click at [287, 163] on img "Lightbox" at bounding box center [361, 168] width 723 height 337
click at [287, 163] on img "Lightbox" at bounding box center [437, 173] width 1453 height 676
click at [72, 210] on div "Lightbox" at bounding box center [361, 168] width 723 height 337
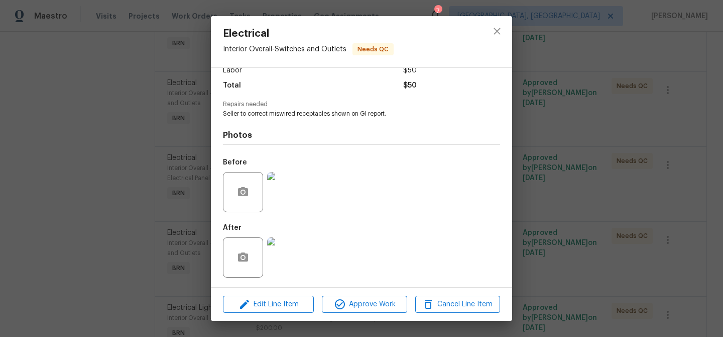
click at [289, 198] on img at bounding box center [287, 192] width 40 height 40
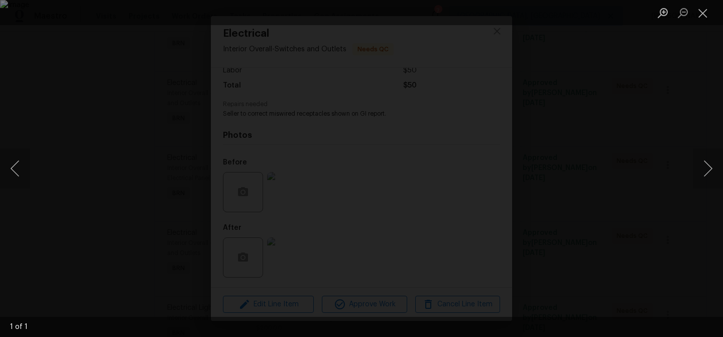
click at [86, 221] on div "Lightbox" at bounding box center [361, 168] width 723 height 337
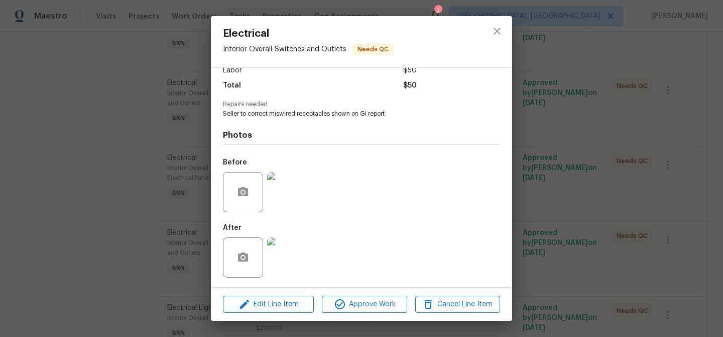
click at [290, 258] on img at bounding box center [287, 257] width 40 height 40
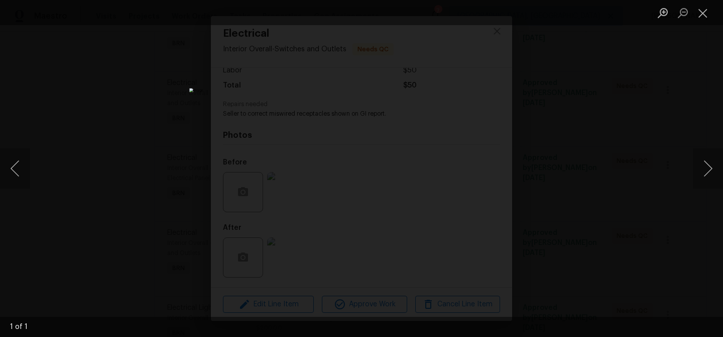
click at [306, 162] on img "Lightbox" at bounding box center [361, 168] width 345 height 160
click at [306, 162] on img "Lightbox" at bounding box center [418, 175] width 692 height 322
click at [95, 168] on div "Lightbox" at bounding box center [361, 168] width 723 height 337
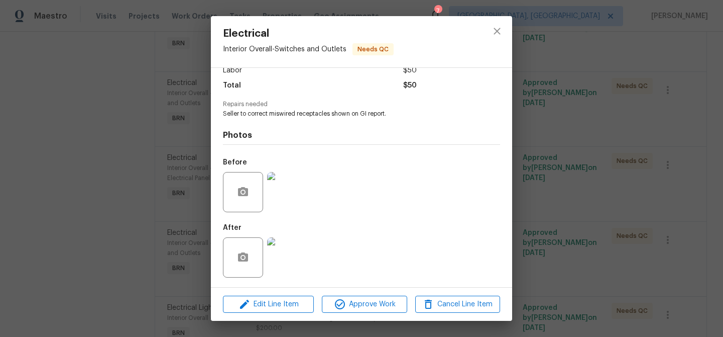
click at [87, 170] on div "Electrical Interior Overall - Switches and Outlets Needs QC Vendor Monthly Upke…" at bounding box center [361, 168] width 723 height 337
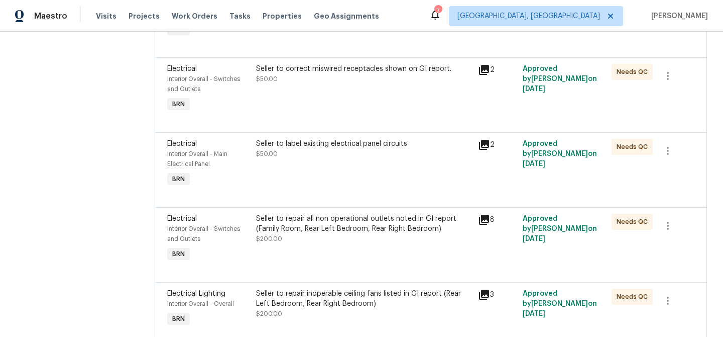
scroll to position [204, 0]
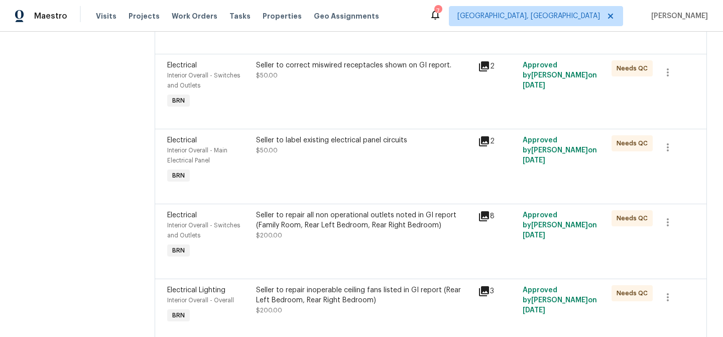
click at [279, 157] on div "Seller to label existing electrical panel circuits $50.00" at bounding box center [364, 160] width 223 height 56
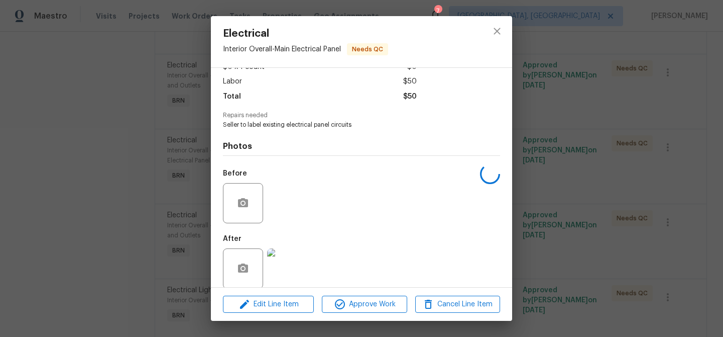
scroll to position [75, 0]
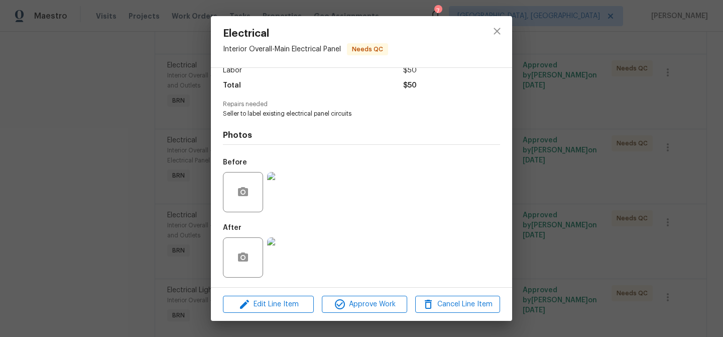
click at [285, 187] on img at bounding box center [287, 192] width 40 height 40
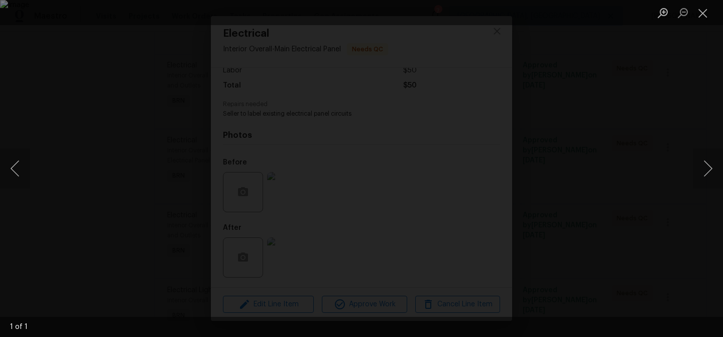
click at [86, 199] on div "Lightbox" at bounding box center [361, 168] width 723 height 337
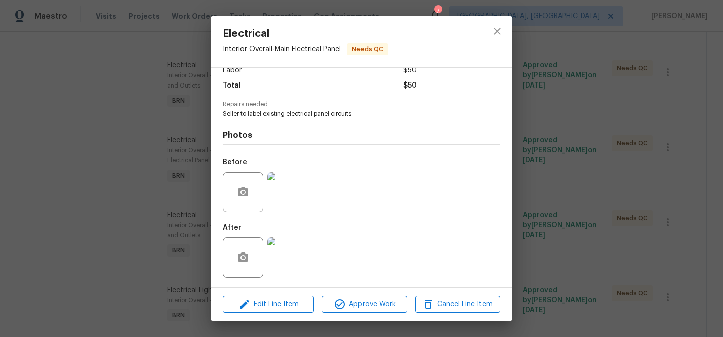
click at [110, 226] on div "Electrical Interior Overall - Main Electrical Panel Needs QC Vendor Monthly Upk…" at bounding box center [361, 168] width 723 height 337
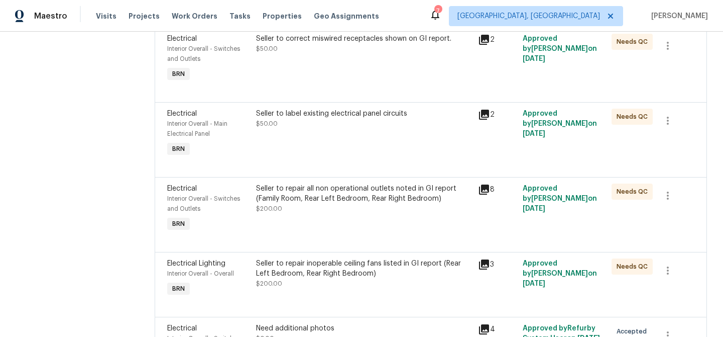
scroll to position [248, 0]
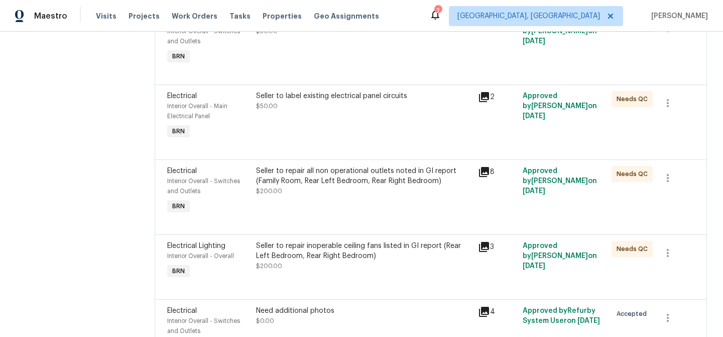
click at [319, 193] on div "Seller to repair all non operational outlets noted in GI report (Family Room, R…" at bounding box center [364, 181] width 217 height 30
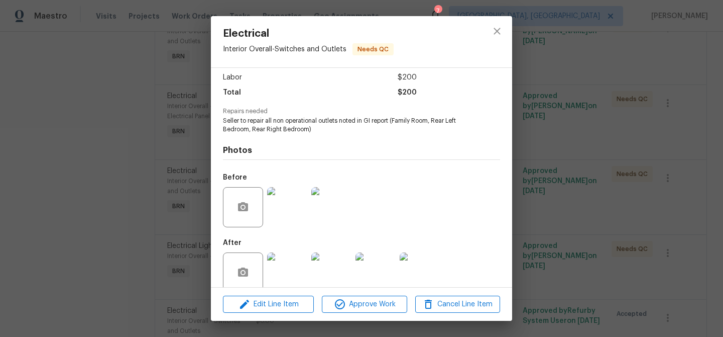
scroll to position [84, 0]
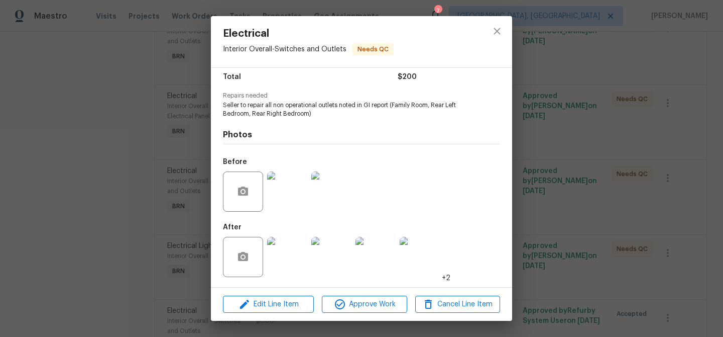
click at [290, 190] on img at bounding box center [287, 191] width 40 height 40
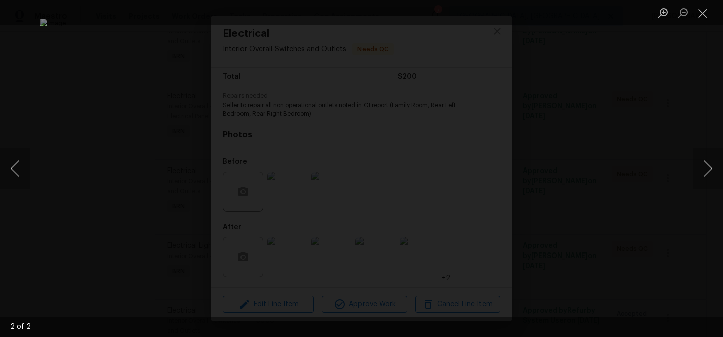
click at [61, 245] on div "Lightbox" at bounding box center [361, 168] width 723 height 337
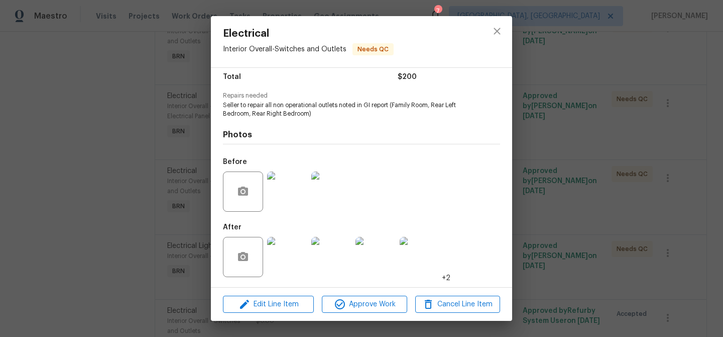
click at [322, 195] on img at bounding box center [331, 191] width 40 height 40
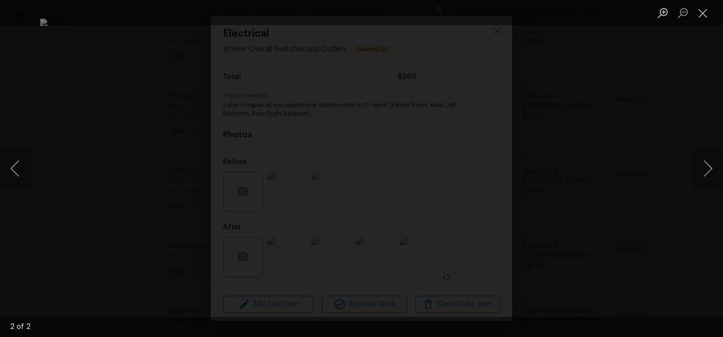
click at [70, 218] on div "Lightbox" at bounding box center [361, 168] width 723 height 337
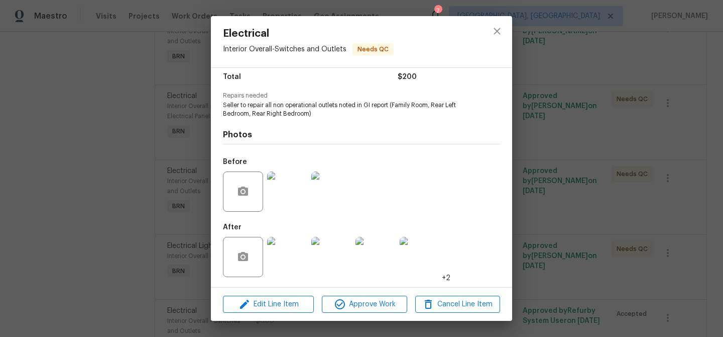
click at [276, 246] on img at bounding box center [287, 257] width 40 height 40
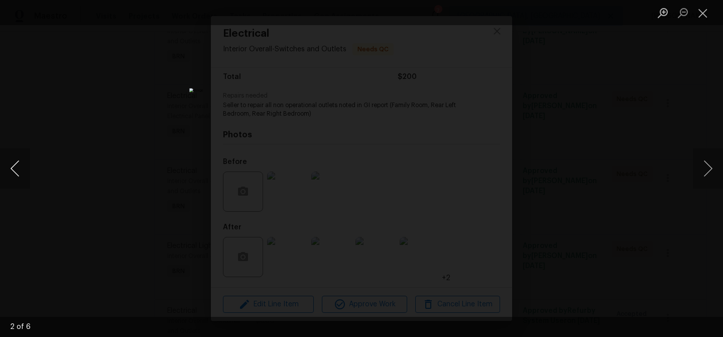
click at [16, 170] on button "Previous image" at bounding box center [15, 168] width 30 height 40
click at [57, 169] on div "Lightbox" at bounding box center [361, 168] width 723 height 337
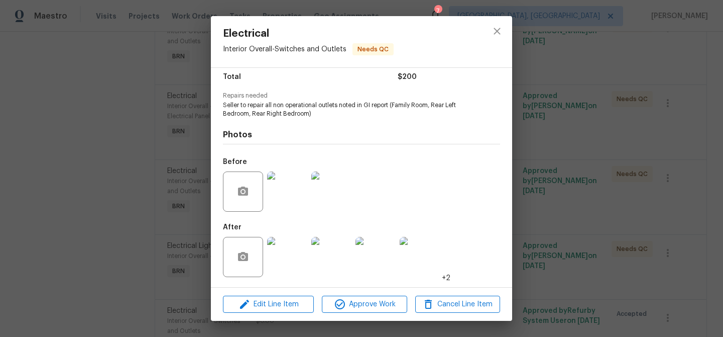
click at [337, 196] on img at bounding box center [331, 191] width 40 height 40
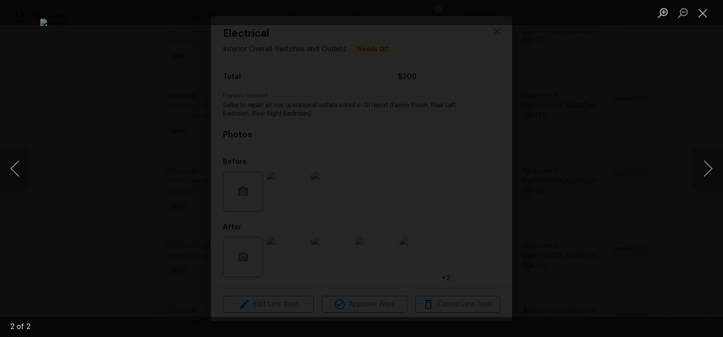
click at [499, 220] on img "Lightbox" at bounding box center [361, 168] width 643 height 299
click at [499, 220] on img "Lightbox" at bounding box center [222, 116] width 1292 height 601
click at [61, 217] on div "Lightbox" at bounding box center [361, 168] width 723 height 337
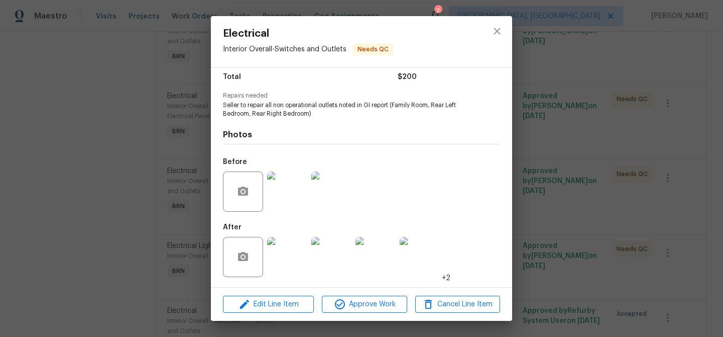
click at [287, 264] on img at bounding box center [287, 257] width 40 height 40
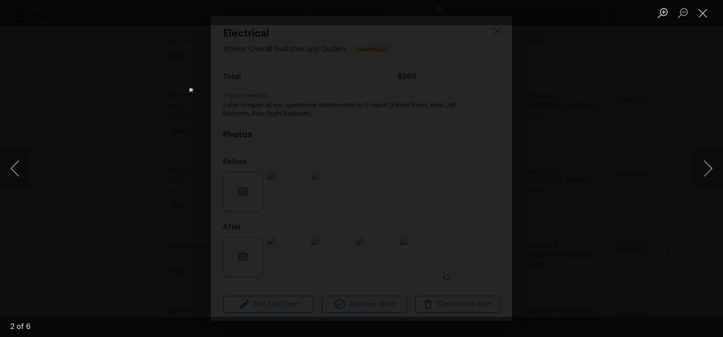
click at [92, 185] on div "Lightbox" at bounding box center [361, 168] width 723 height 337
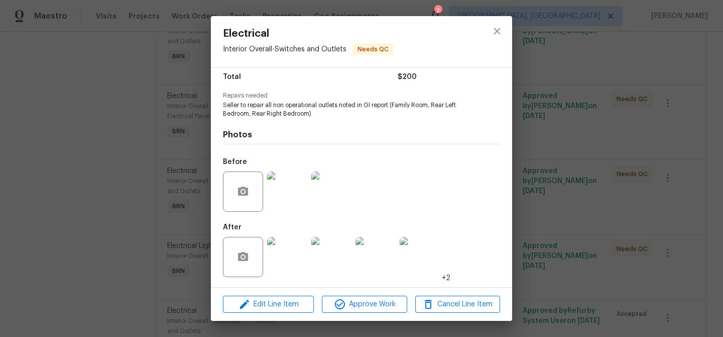
click at [54, 185] on div "Electrical Interior Overall - Switches and Outlets Needs QC Vendor Monthly Upke…" at bounding box center [361, 168] width 723 height 337
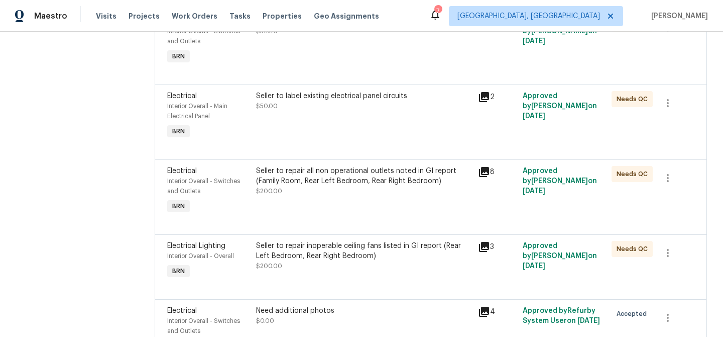
click at [324, 194] on div "Seller to repair all non operational outlets noted in GI report (Family Room, R…" at bounding box center [364, 181] width 217 height 30
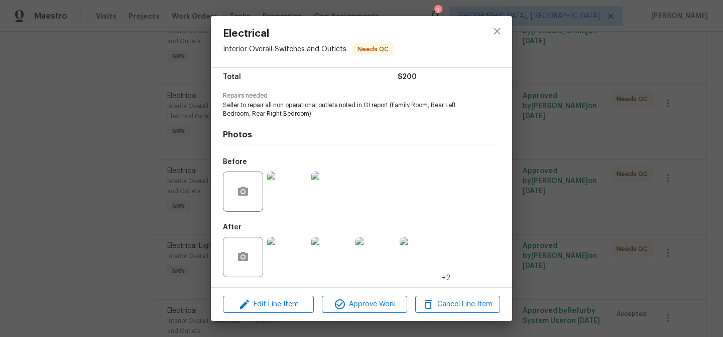
click at [132, 53] on div "Electrical Interior Overall - Switches and Outlets Needs QC Vendor Monthly Upke…" at bounding box center [361, 168] width 723 height 337
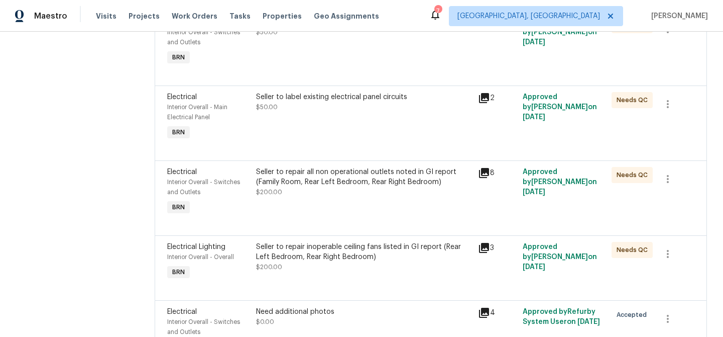
scroll to position [317, 0]
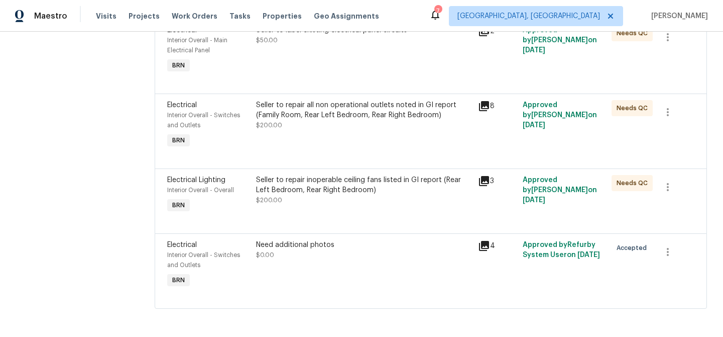
click at [324, 139] on div "Seller to repair all non operational outlets noted in GI report (Family Room, R…" at bounding box center [364, 125] width 223 height 56
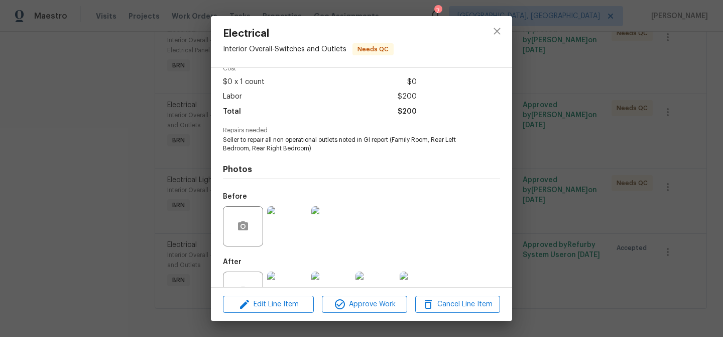
scroll to position [84, 0]
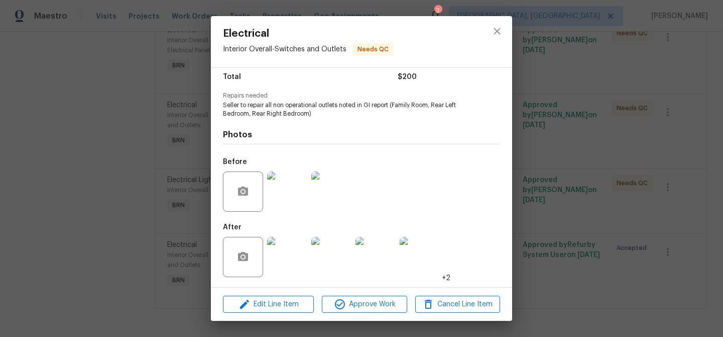
click at [275, 191] on img at bounding box center [287, 191] width 40 height 40
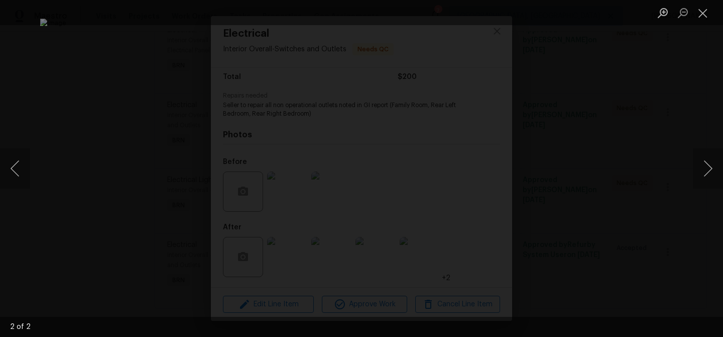
click at [487, 227] on img "Lightbox" at bounding box center [361, 168] width 643 height 299
click at [487, 227] on img "Lightbox" at bounding box center [236, 109] width 1292 height 601
click at [72, 217] on div "Lightbox" at bounding box center [361, 168] width 723 height 337
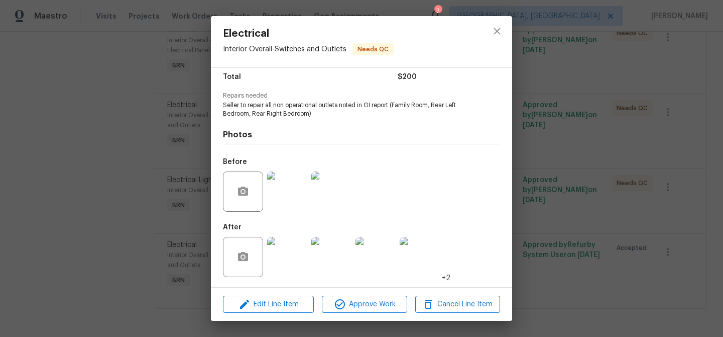
click at [279, 252] on img at bounding box center [287, 257] width 40 height 40
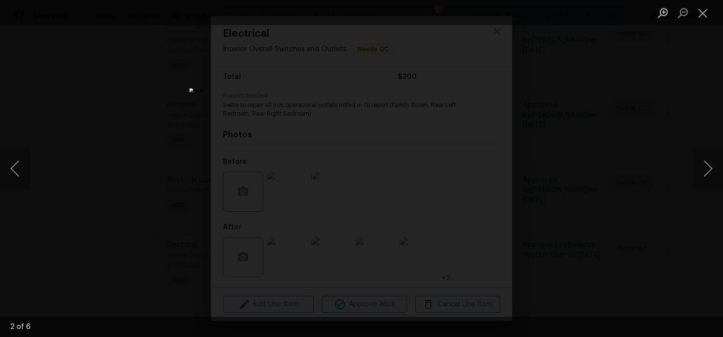
click at [27, 108] on div "Lightbox" at bounding box center [361, 168] width 723 height 337
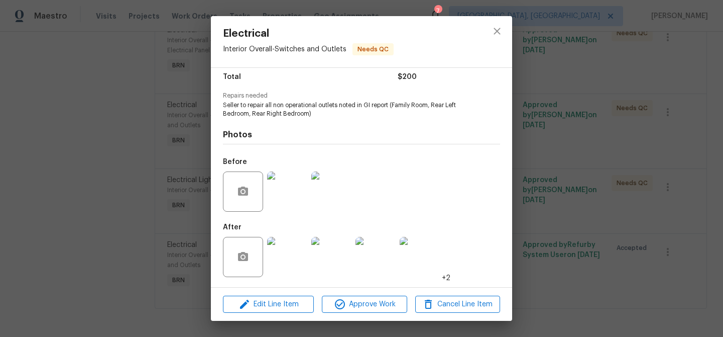
click at [62, 103] on div "Electrical Interior Overall - Switches and Outlets Needs QC Vendor Monthly Upke…" at bounding box center [361, 168] width 723 height 337
